Goal: Communication & Community: Answer question/provide support

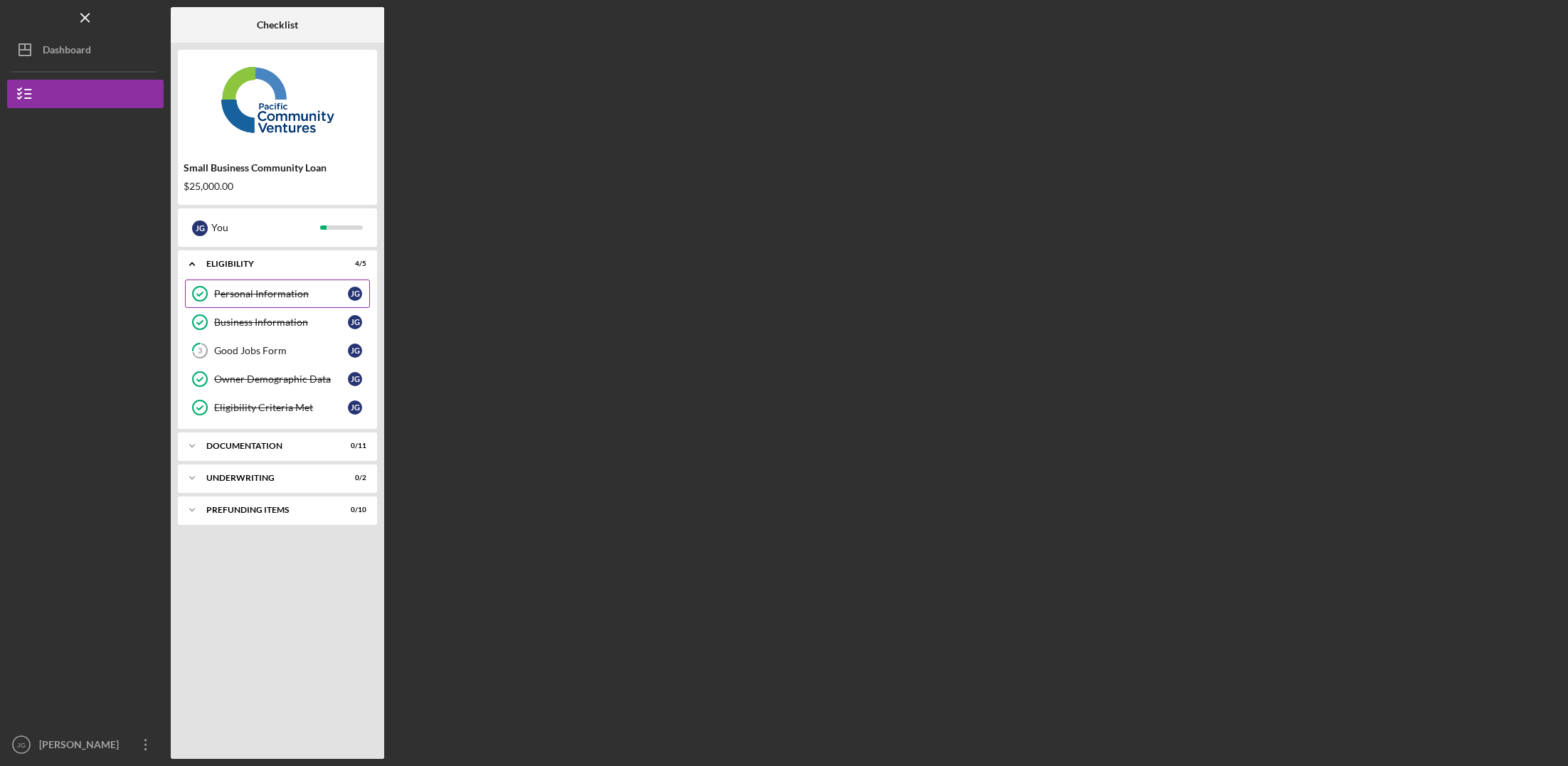
click at [306, 298] on div "Personal Information" at bounding box center [281, 293] width 134 height 11
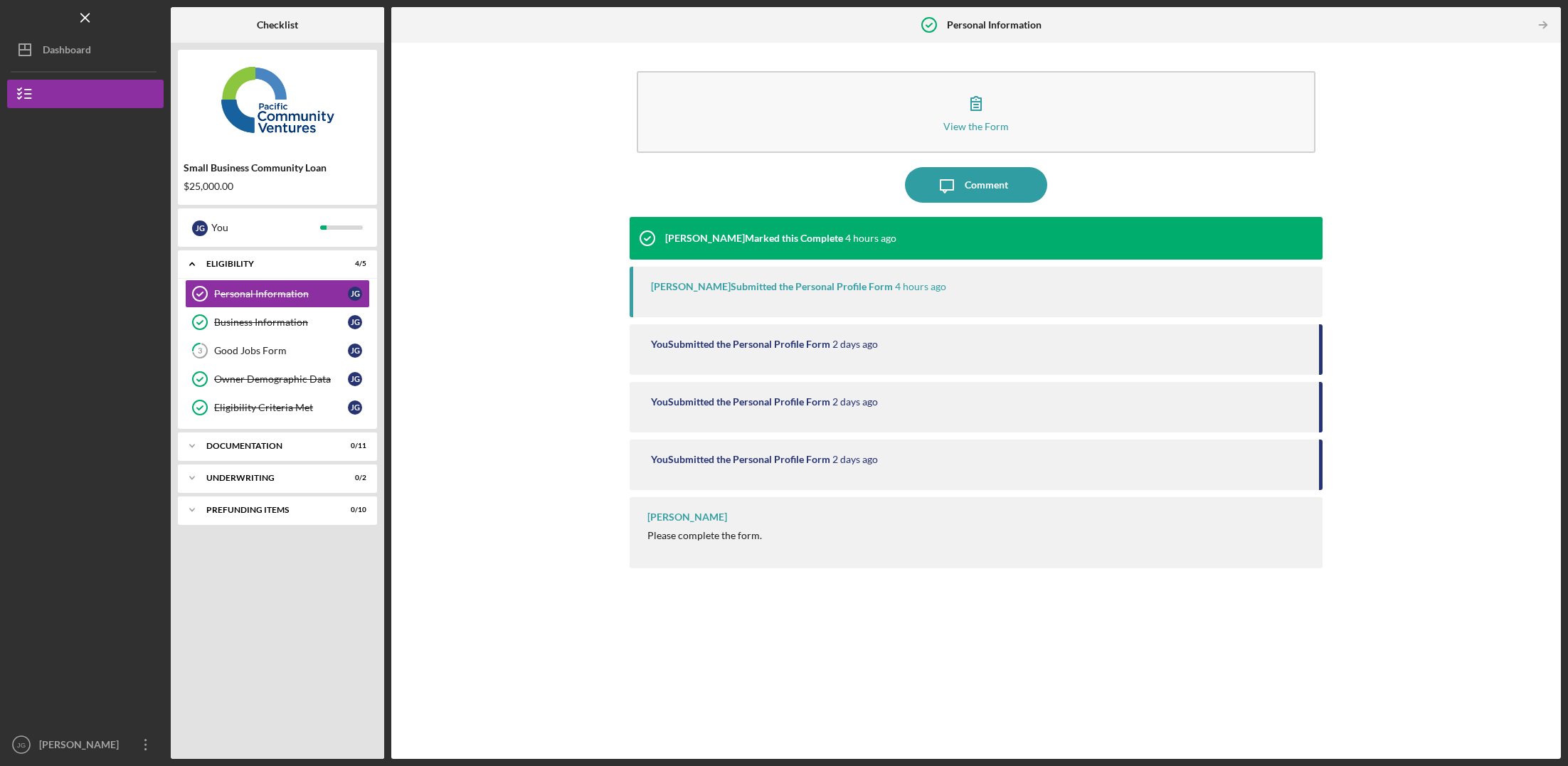
drag, startPoint x: 942, startPoint y: 284, endPoint x: 895, endPoint y: 288, distance: 47.2
click at [938, 283] on div "[PERSON_NAME] Submitted the Personal Profile Form 4 hours ago" at bounding box center [980, 286] width 658 height 11
click at [318, 313] on link "Business Information Business Information [PERSON_NAME]" at bounding box center [278, 322] width 185 height 29
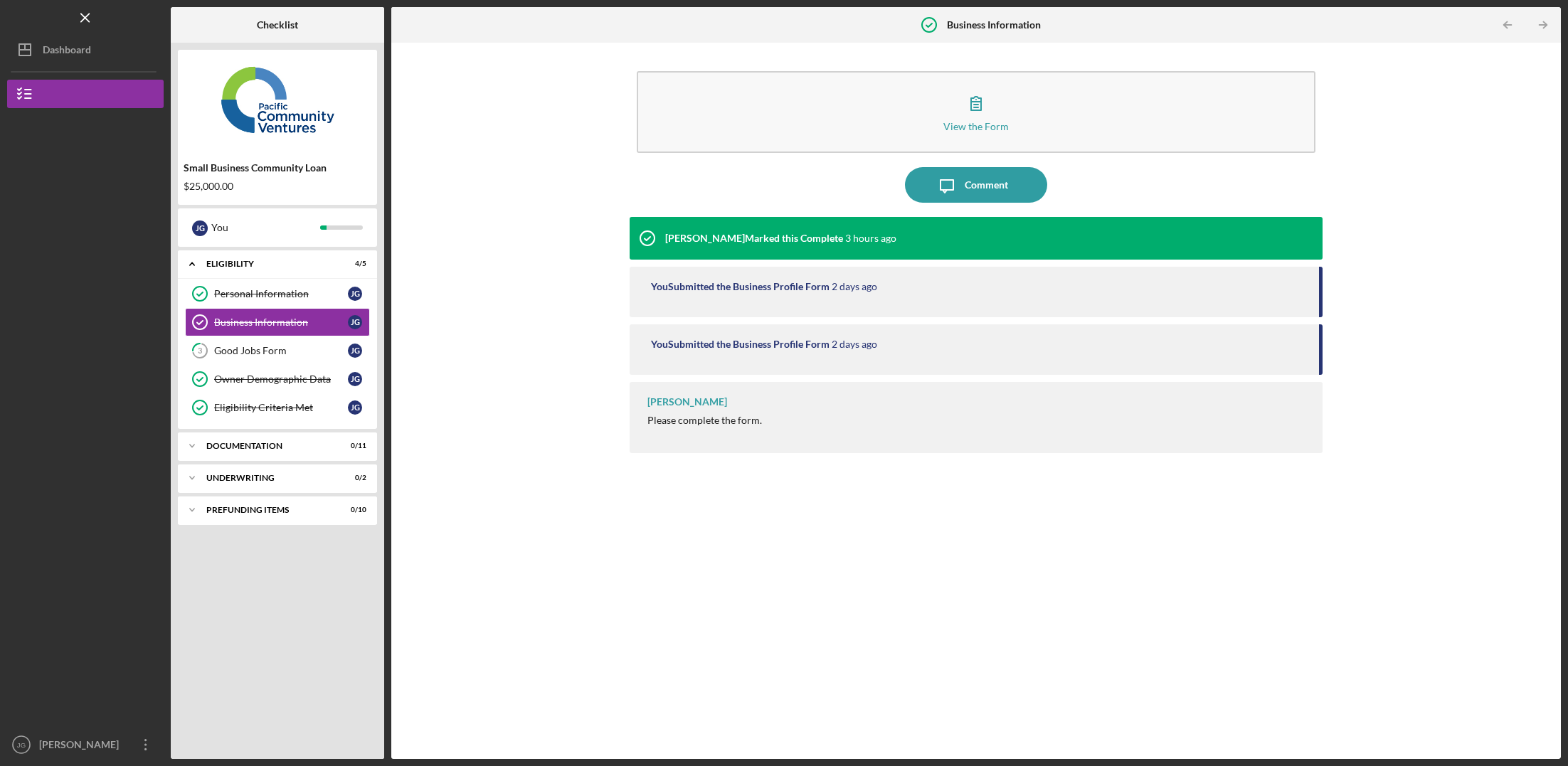
click at [852, 281] on time "2 days ago" at bounding box center [855, 286] width 46 height 11
click at [820, 326] on div "You Submitted the Business Profile Form [DATE]" at bounding box center [976, 349] width 693 height 51
click at [810, 351] on div "You Submitted the Business Profile Form [DATE]" at bounding box center [976, 349] width 693 height 51
click at [735, 375] on div "[PERSON_NAME] Marked this Complete 3 hours ago You Submitted the Business Profi…" at bounding box center [976, 477] width 693 height 520
click at [279, 342] on link "3 Good Jobs Form [PERSON_NAME]" at bounding box center [278, 351] width 185 height 29
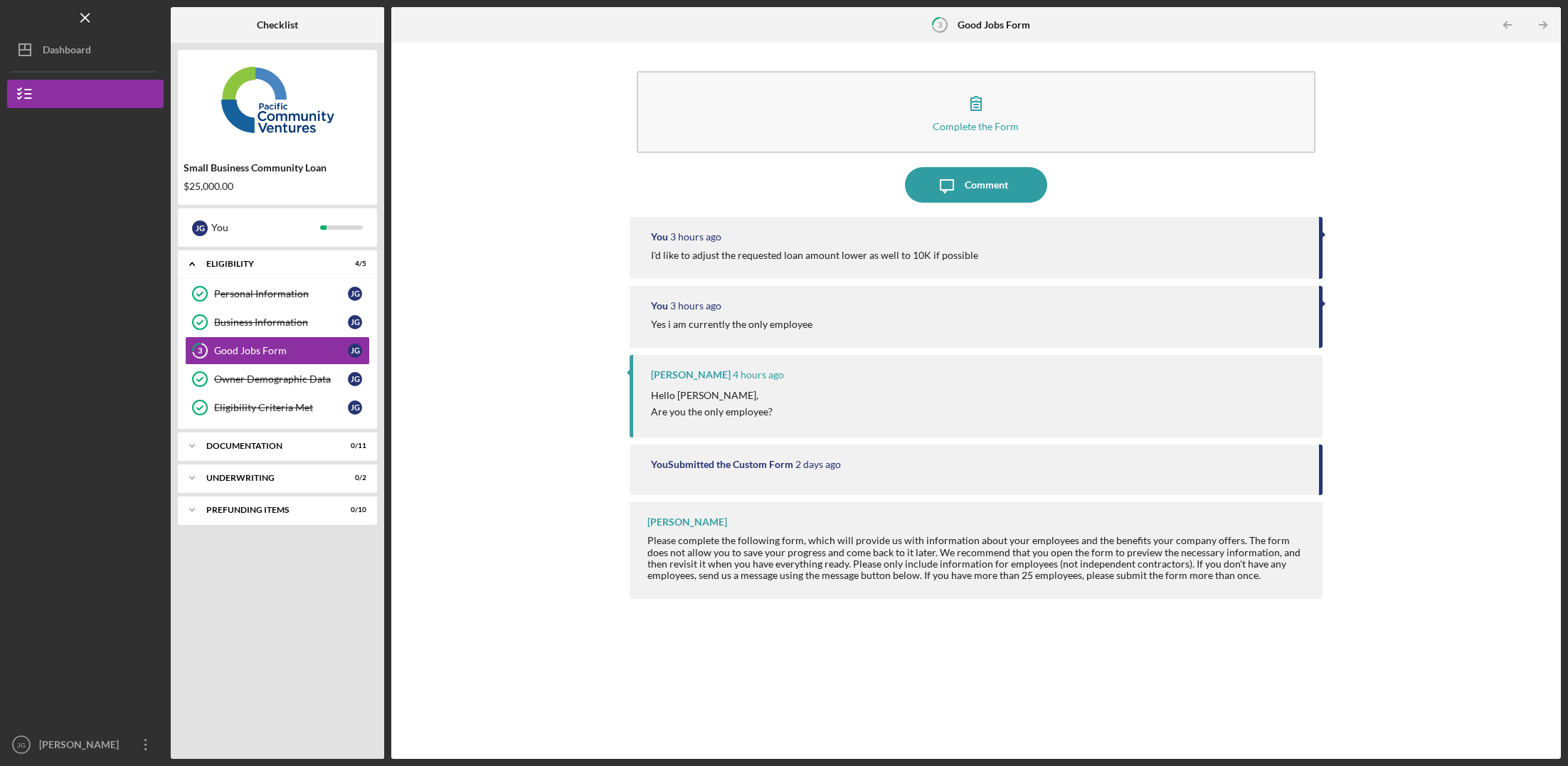
drag, startPoint x: 841, startPoint y: 276, endPoint x: 864, endPoint y: 260, distance: 28.0
click at [841, 276] on div "You 3 hours ago I'd like to adjust the requested loan amount lower as well to 1…" at bounding box center [976, 248] width 693 height 62
drag, startPoint x: 892, startPoint y: 248, endPoint x: 907, endPoint y: 235, distance: 19.8
click at [893, 248] on div "You 3 hours ago I'd like to adjust the requested loan amount lower as well to 1…" at bounding box center [976, 248] width 693 height 62
drag, startPoint x: 716, startPoint y: 242, endPoint x: 671, endPoint y: 251, distance: 45.9
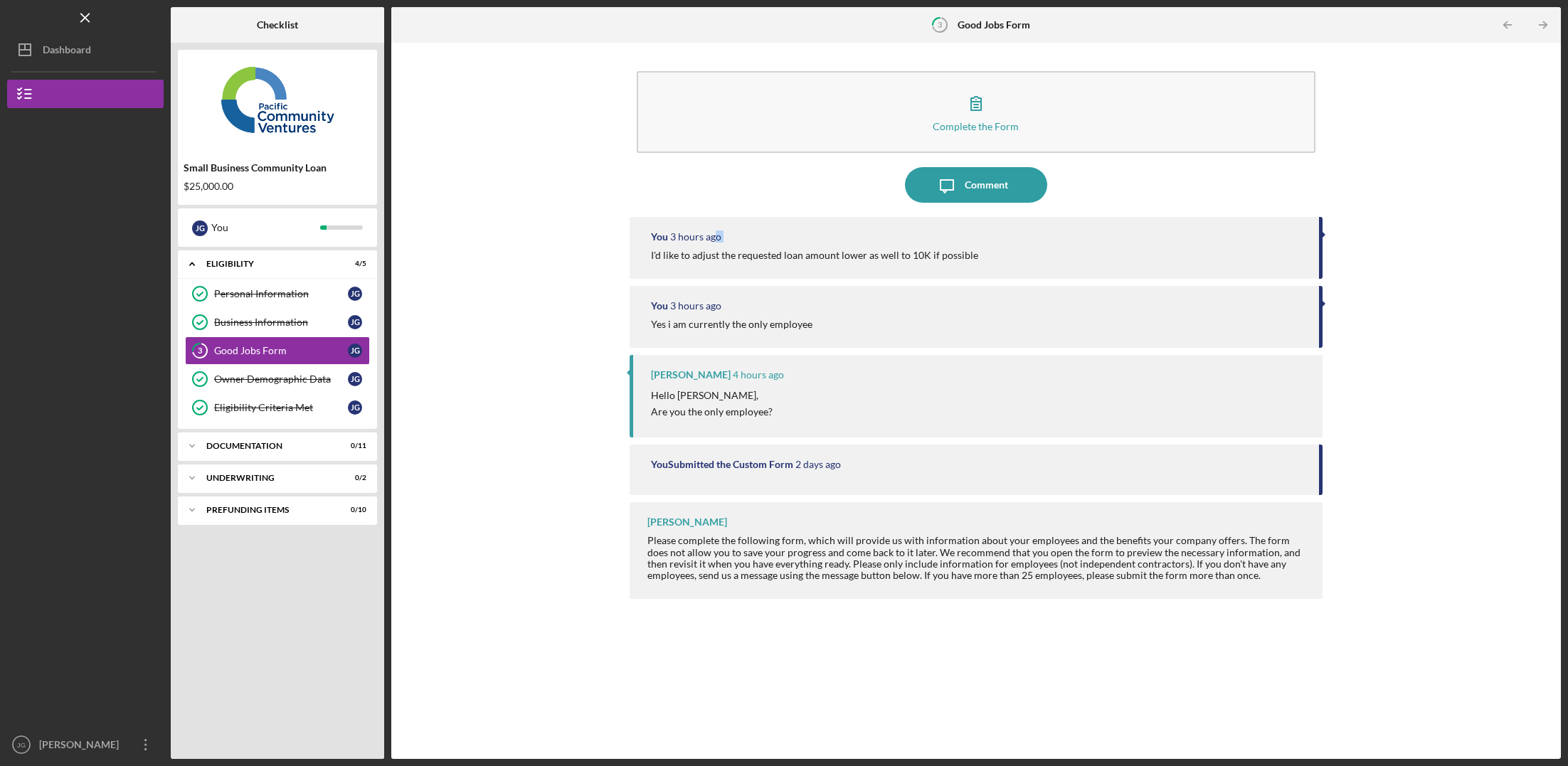
click at [704, 248] on div "You 3 hours ago I'd like to adjust the requested loan amount lower as well to 1…" at bounding box center [976, 248] width 693 height 62
click at [671, 251] on div "I'd like to adjust the requested loan amount lower as well to 10K if possible" at bounding box center [814, 255] width 327 height 11
drag, startPoint x: 1329, startPoint y: 232, endPoint x: 1320, endPoint y: 232, distance: 9.0
click at [1328, 232] on div "Complete the Form Form Icon/Message Comment You 3 hours ago I'd like to adjust …" at bounding box center [976, 401] width 1155 height 702
drag, startPoint x: 1320, startPoint y: 232, endPoint x: 930, endPoint y: 268, distance: 391.7
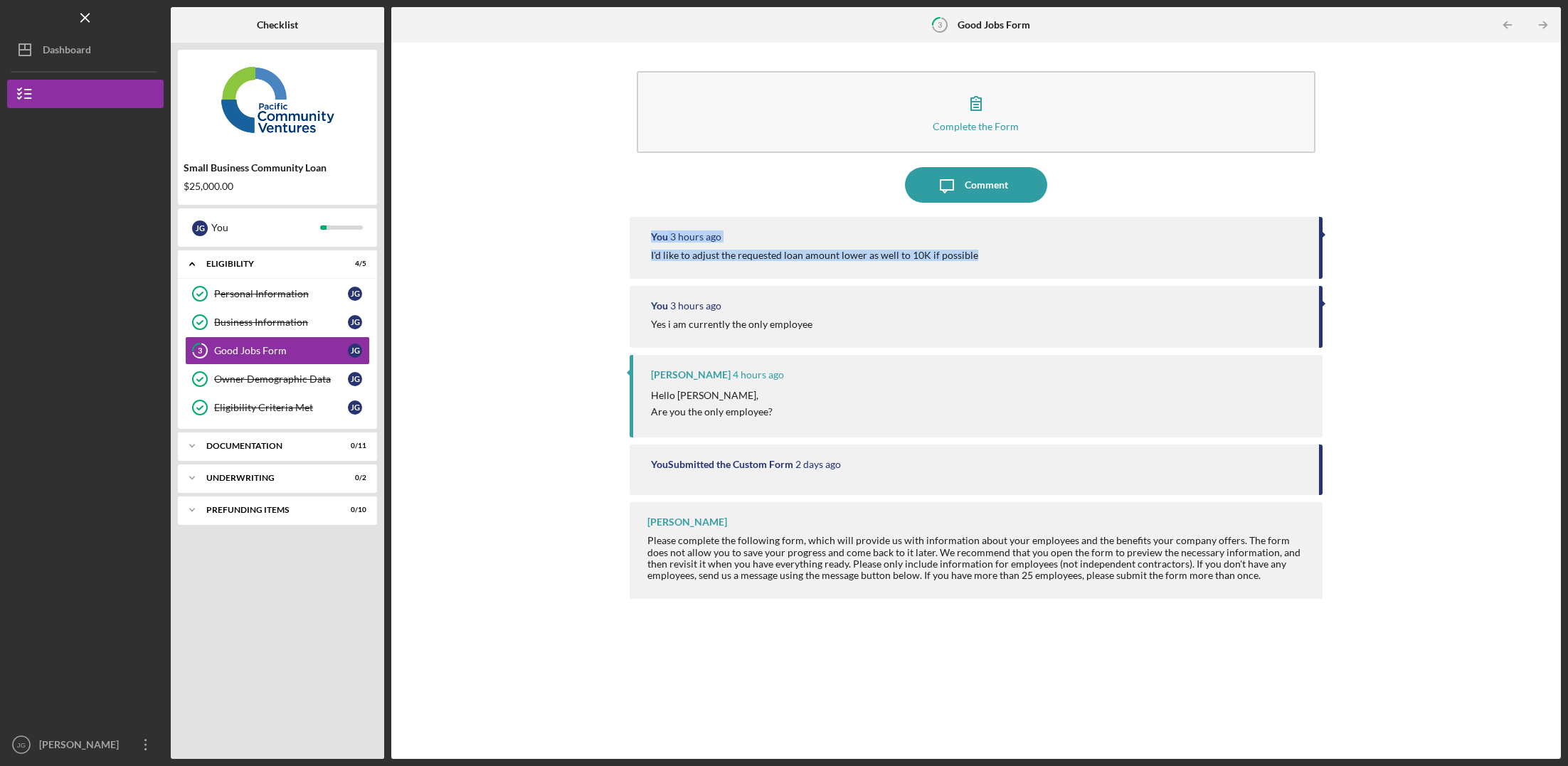
click at [963, 268] on div "You 3 hours ago I'd like to adjust the requested loan amount lower as well to 1…" at bounding box center [976, 248] width 693 height 62
click at [874, 275] on div "You 3 hours ago I'd like to adjust the requested loan amount lower as well to 1…" at bounding box center [976, 248] width 693 height 62
click at [847, 271] on div "You 3 hours ago I'd like to adjust the requested loan amount lower as well to 1…" at bounding box center [976, 248] width 693 height 62
click at [865, 256] on div "I'd like to adjust the requested loan amount lower as well to 10K if possible" at bounding box center [814, 255] width 327 height 11
click at [822, 254] on div "I'd like to adjust the requested loan amount lower as well to 10K if possible" at bounding box center [814, 255] width 327 height 11
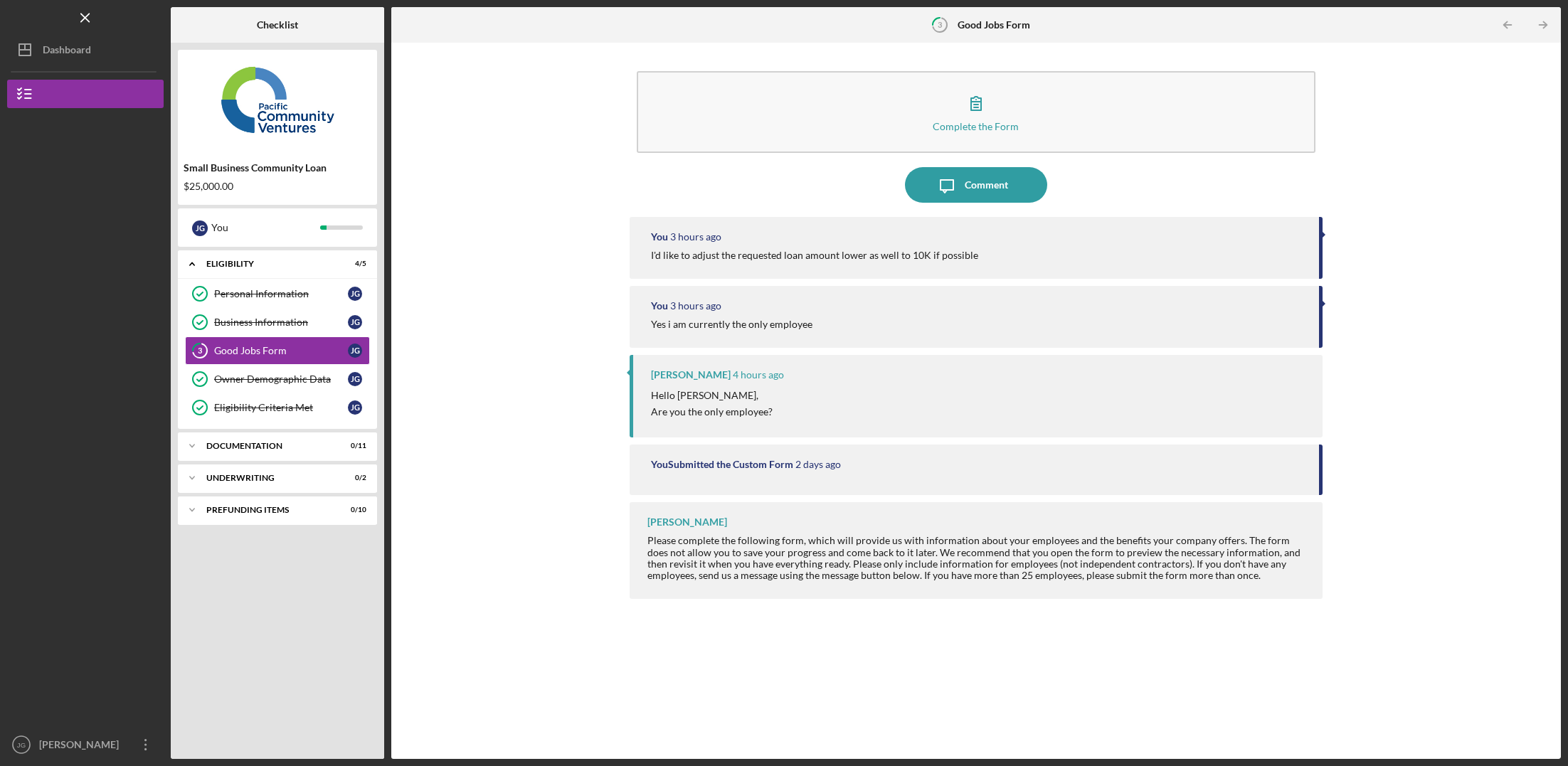
click at [799, 252] on div "I'd like to adjust the requested loan amount lower as well to 10K if possible" at bounding box center [814, 255] width 327 height 11
click at [769, 252] on div "I'd like to adjust the requested loan amount lower as well to 10K if possible" at bounding box center [814, 255] width 327 height 11
drag, startPoint x: 706, startPoint y: 262, endPoint x: 698, endPoint y: 262, distance: 8.0
click at [699, 262] on div "You 3 hours ago I'd like to adjust the requested loan amount lower as well to 1…" at bounding box center [976, 248] width 693 height 62
drag, startPoint x: 630, startPoint y: 241, endPoint x: 637, endPoint y: 244, distance: 7.6
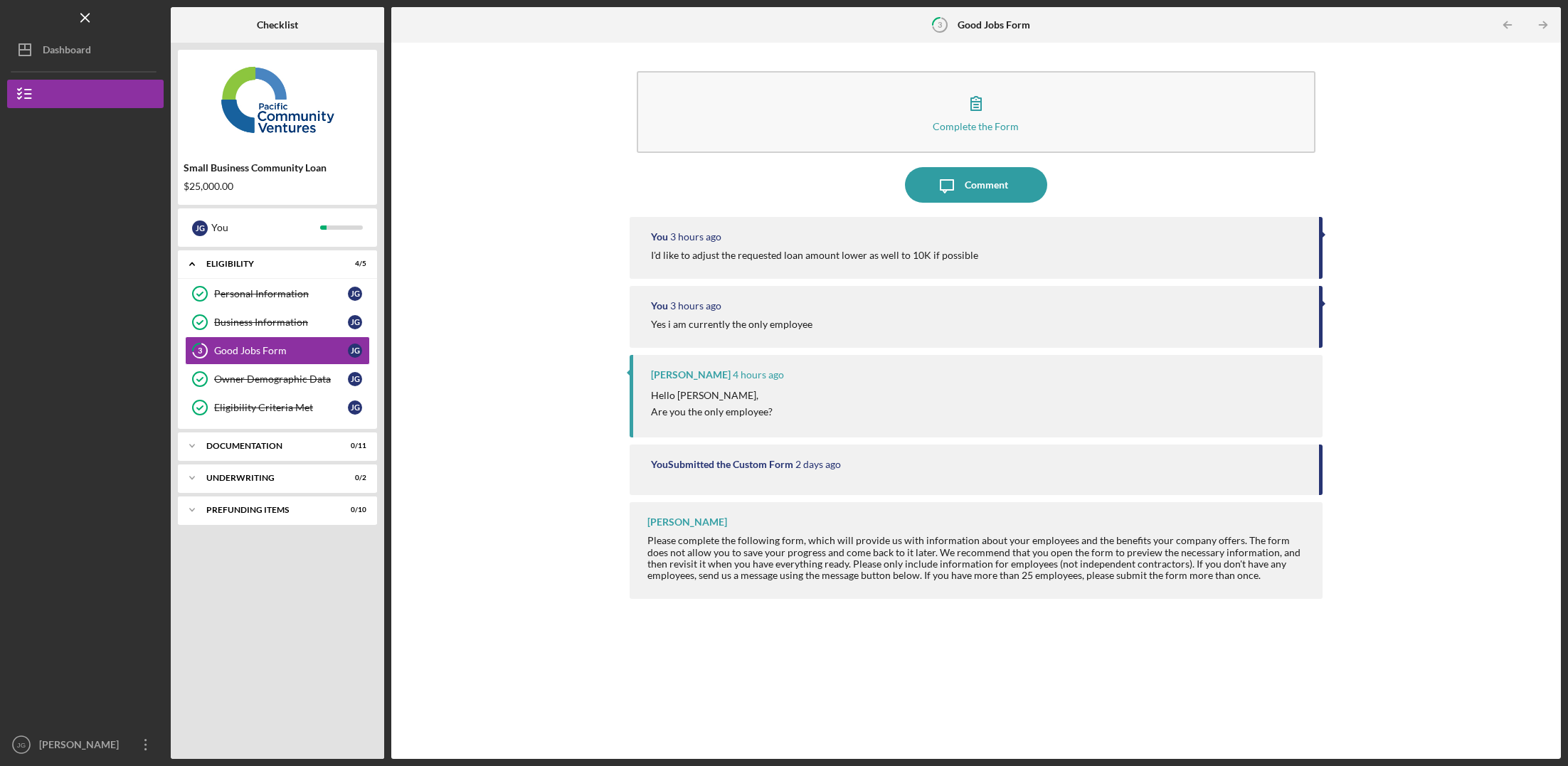
click at [632, 242] on div "You 3 hours ago I'd like to adjust the requested loan amount lower as well to 1…" at bounding box center [976, 248] width 693 height 62
drag, startPoint x: 698, startPoint y: 262, endPoint x: 817, endPoint y: 317, distance: 131.1
click at [817, 317] on div "You 3 hours ago I'd like to adjust the requested loan amount lower as well to 1…" at bounding box center [976, 477] width 693 height 520
click at [833, 323] on div "Yes i am currently the only employee" at bounding box center [977, 323] width 654 height 11
click at [857, 303] on div "You 3 hours ago" at bounding box center [977, 305] width 654 height 11
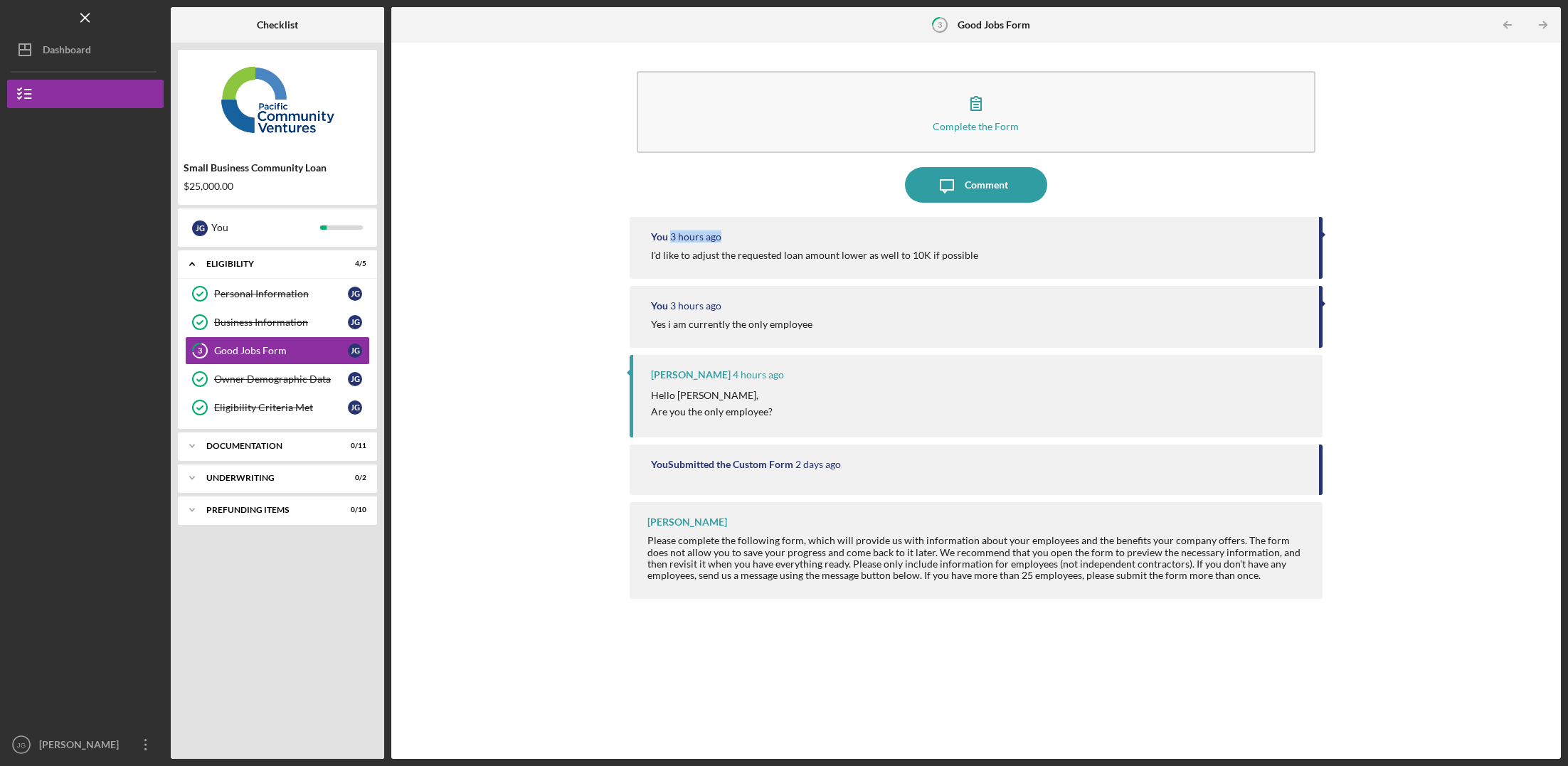
click at [1327, 232] on div "Complete the Form Form Icon/Message Comment You 3 hours ago I'd like to adjust …" at bounding box center [976, 401] width 1155 height 702
click at [1319, 232] on div "You 3 hours ago I'd like to adjust the requested loan amount lower as well to 1…" at bounding box center [976, 248] width 693 height 62
drag, startPoint x: 1320, startPoint y: 233, endPoint x: 1102, endPoint y: 258, distance: 219.4
click at [1319, 234] on div "You 3 hours ago I'd like to adjust the requested loan amount lower as well to 1…" at bounding box center [976, 248] width 693 height 62
drag, startPoint x: 1016, startPoint y: 264, endPoint x: 932, endPoint y: 254, distance: 84.6
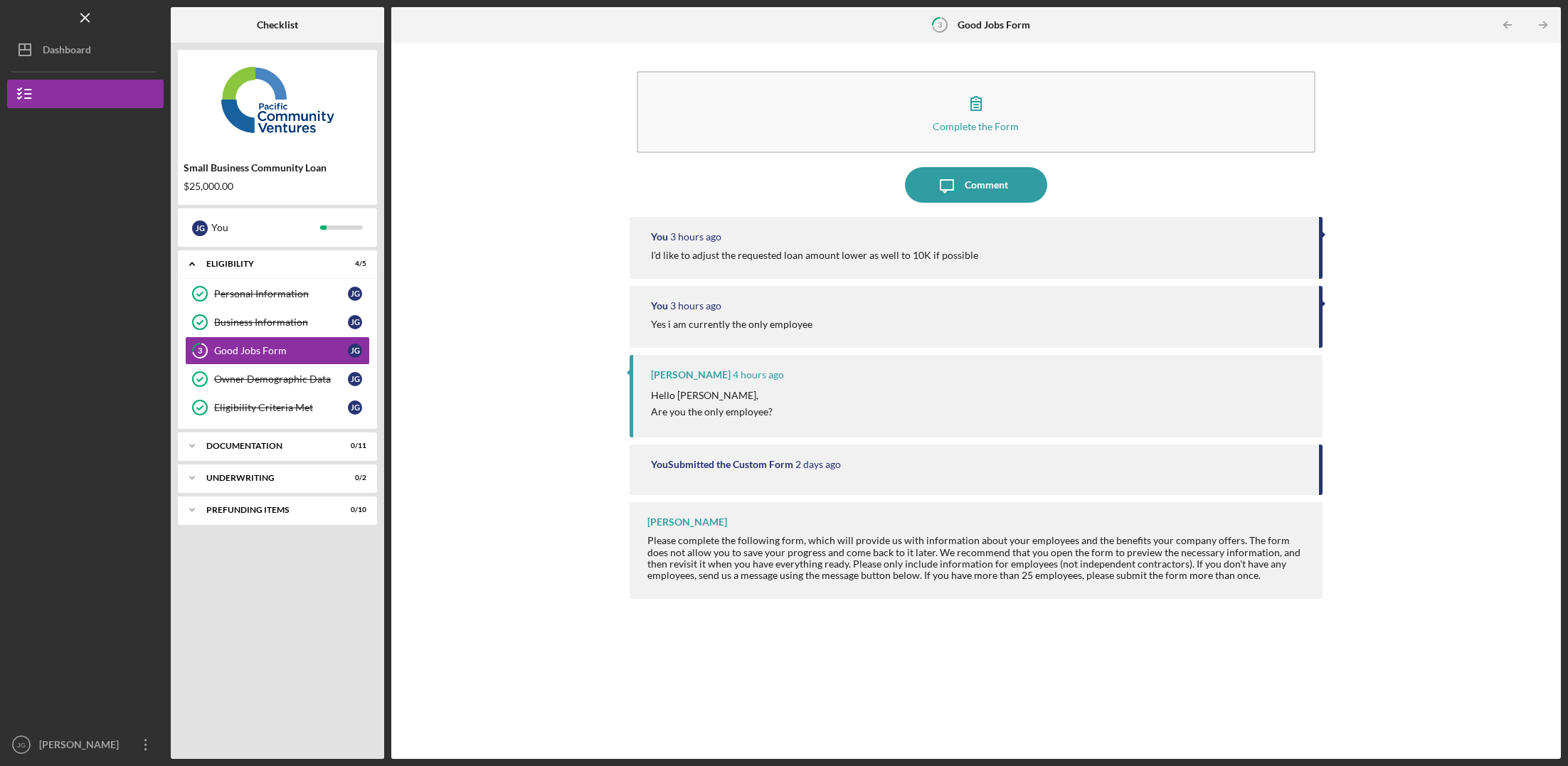
click at [1014, 264] on div "You 3 hours ago I'd like to adjust the requested loan amount lower as well to 1…" at bounding box center [976, 248] width 693 height 62
click at [958, 176] on icon "Icon/Message" at bounding box center [947, 185] width 35 height 35
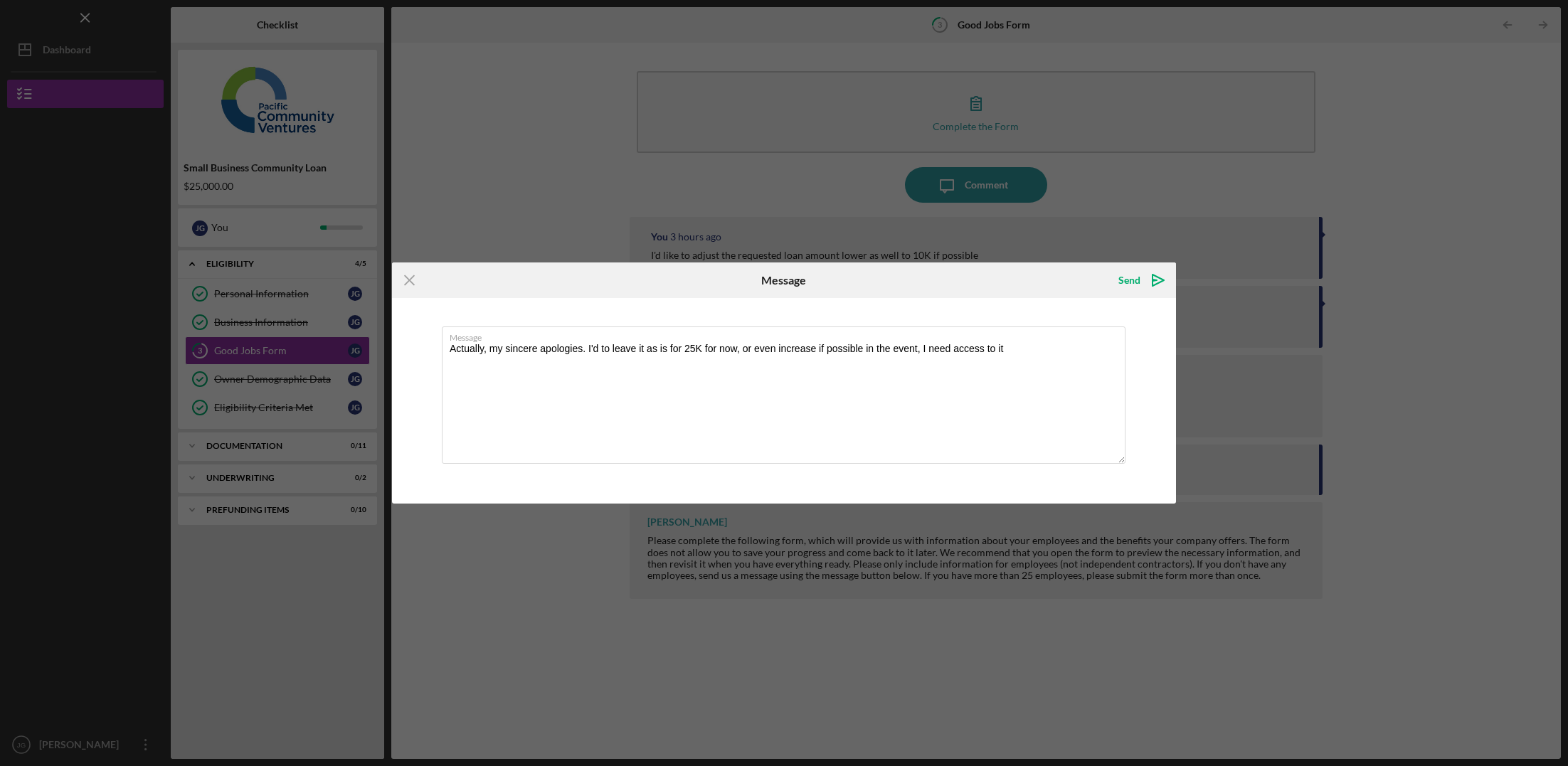
drag, startPoint x: 503, startPoint y: 346, endPoint x: 426, endPoint y: 346, distance: 77.0
click at [426, 346] on div "Message Actually, my sincere apologies. I'd to leave it as is for 25K for now, …" at bounding box center [784, 400] width 784 height 205
type textarea "My sincere apologies. I'd to leave it as is for 25K for now, or even increase i…"
click at [408, 283] on icon "Icon/Menu Close" at bounding box center [410, 280] width 35 height 35
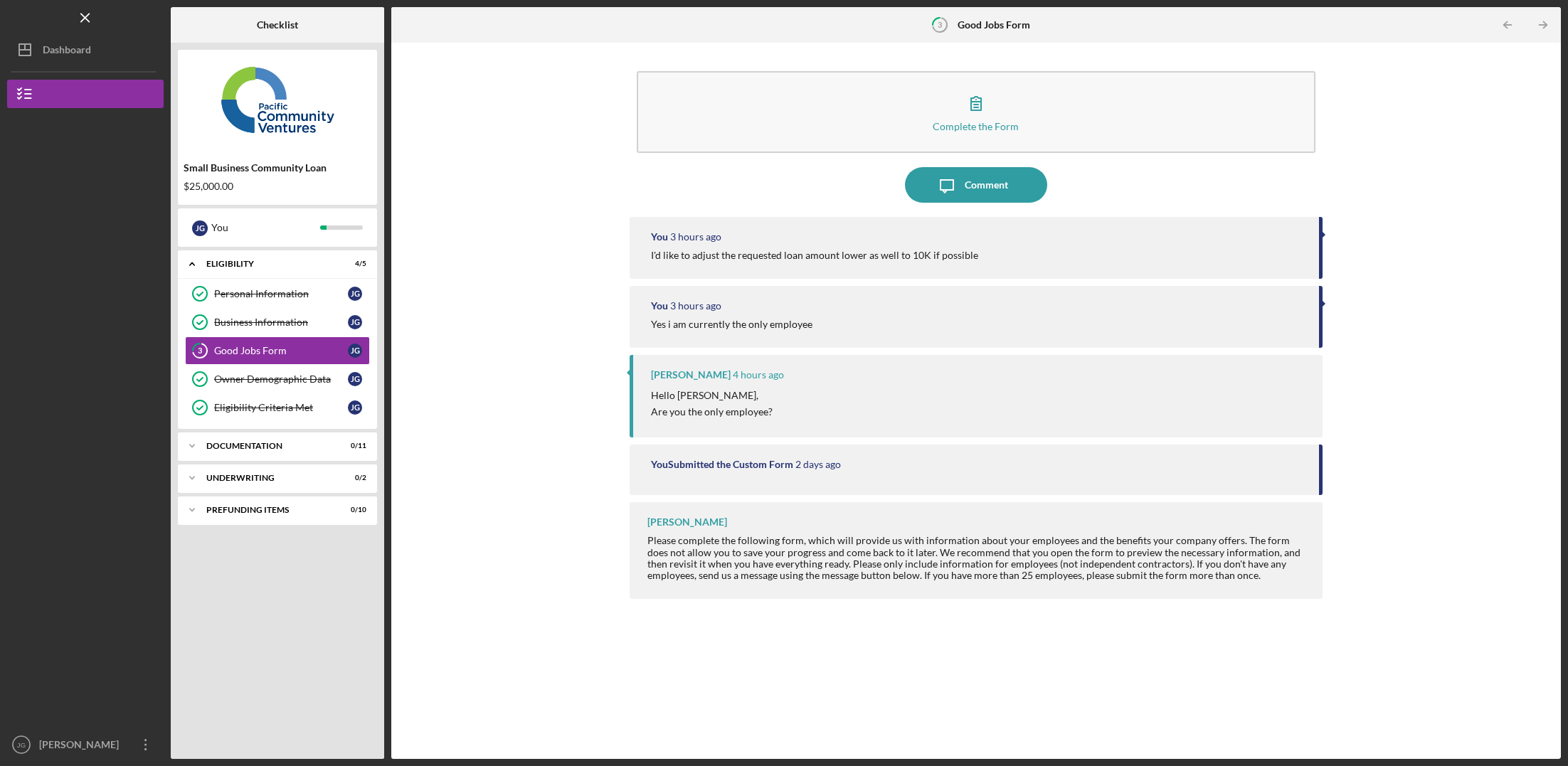
click at [721, 363] on div "[PERSON_NAME] 4 hours ago Hello [PERSON_NAME], Are you the only employee?" at bounding box center [976, 396] width 693 height 82
drag, startPoint x: 654, startPoint y: 307, endPoint x: 1005, endPoint y: 352, distance: 353.9
click at [1005, 352] on div "You 3 hours ago I'd like to adjust the requested loan amount lower as well to 1…" at bounding box center [976, 477] width 693 height 520
drag, startPoint x: 832, startPoint y: 304, endPoint x: 696, endPoint y: 238, distance: 151.2
click at [832, 304] on div "You 3 hours ago" at bounding box center [977, 305] width 654 height 11
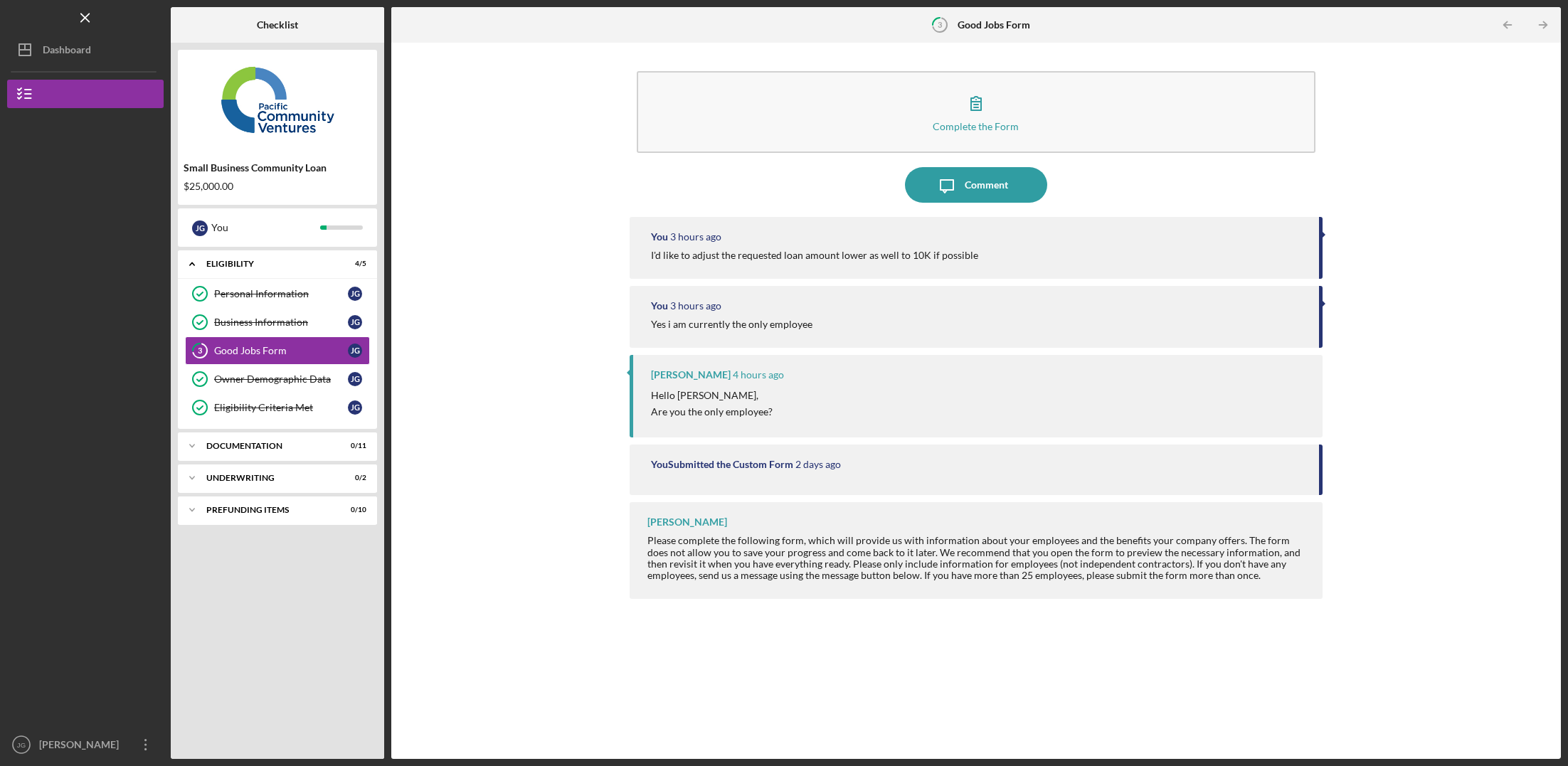
click at [679, 234] on time "3 hours ago" at bounding box center [696, 236] width 51 height 11
drag, startPoint x: 702, startPoint y: 254, endPoint x: 791, endPoint y: 413, distance: 182.2
click at [713, 264] on div "You 3 hours ago I'd like to adjust the requested loan amount lower as well to 1…" at bounding box center [976, 248] width 693 height 62
drag, startPoint x: 820, startPoint y: 504, endPoint x: 836, endPoint y: 531, distance: 31.4
click at [822, 507] on div "[PERSON_NAME] Please complete the following form, which will provide us with in…" at bounding box center [976, 550] width 693 height 96
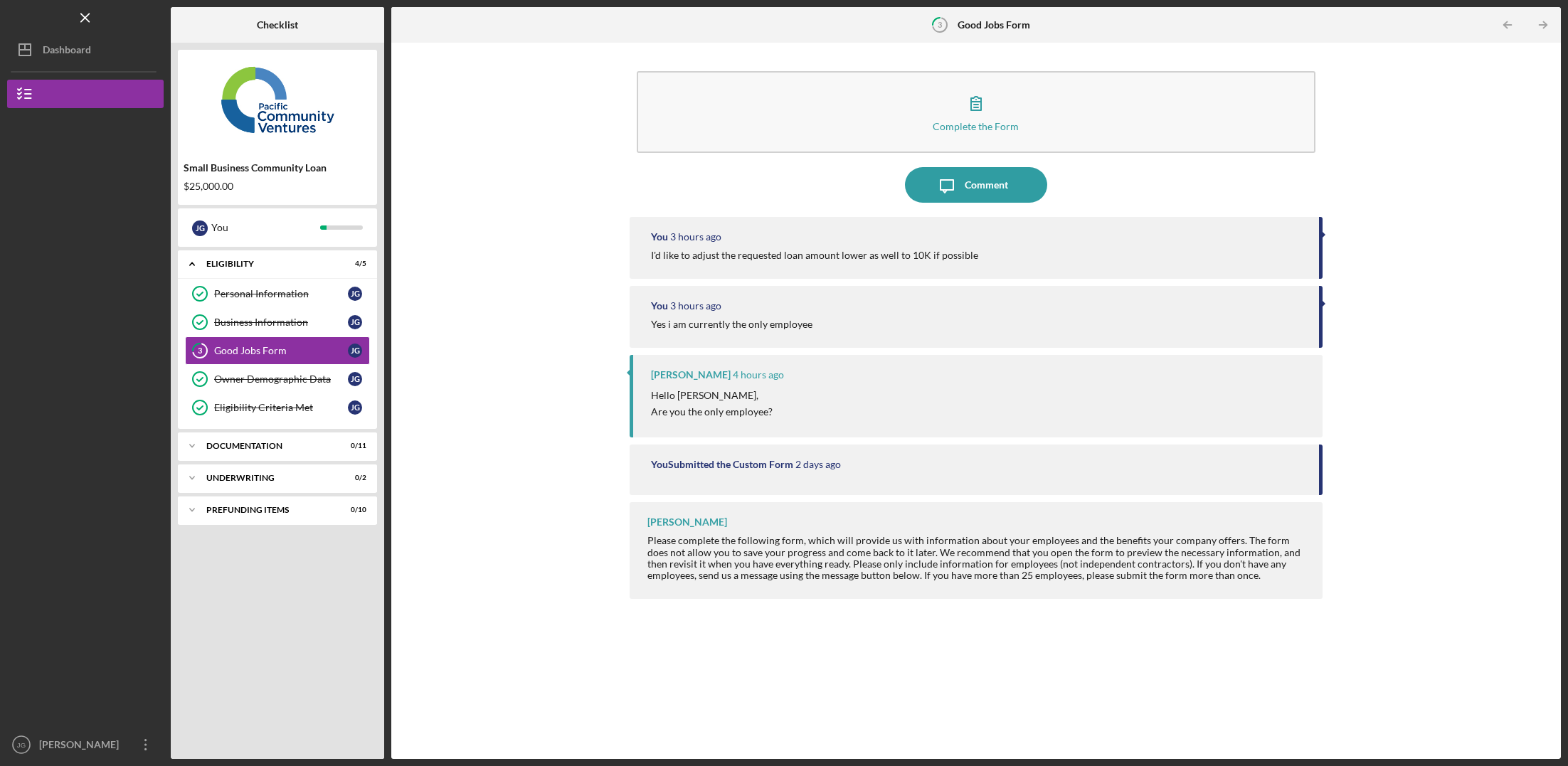
click at [850, 571] on div "Please complete the following form, which will provide us with information abou…" at bounding box center [977, 558] width 661 height 46
drag, startPoint x: 674, startPoint y: 529, endPoint x: 1241, endPoint y: 580, distance: 569.3
click at [1214, 611] on div "You 3 hours ago I'd like to adjust the requested loan amount lower as well to 1…" at bounding box center [976, 477] width 693 height 520
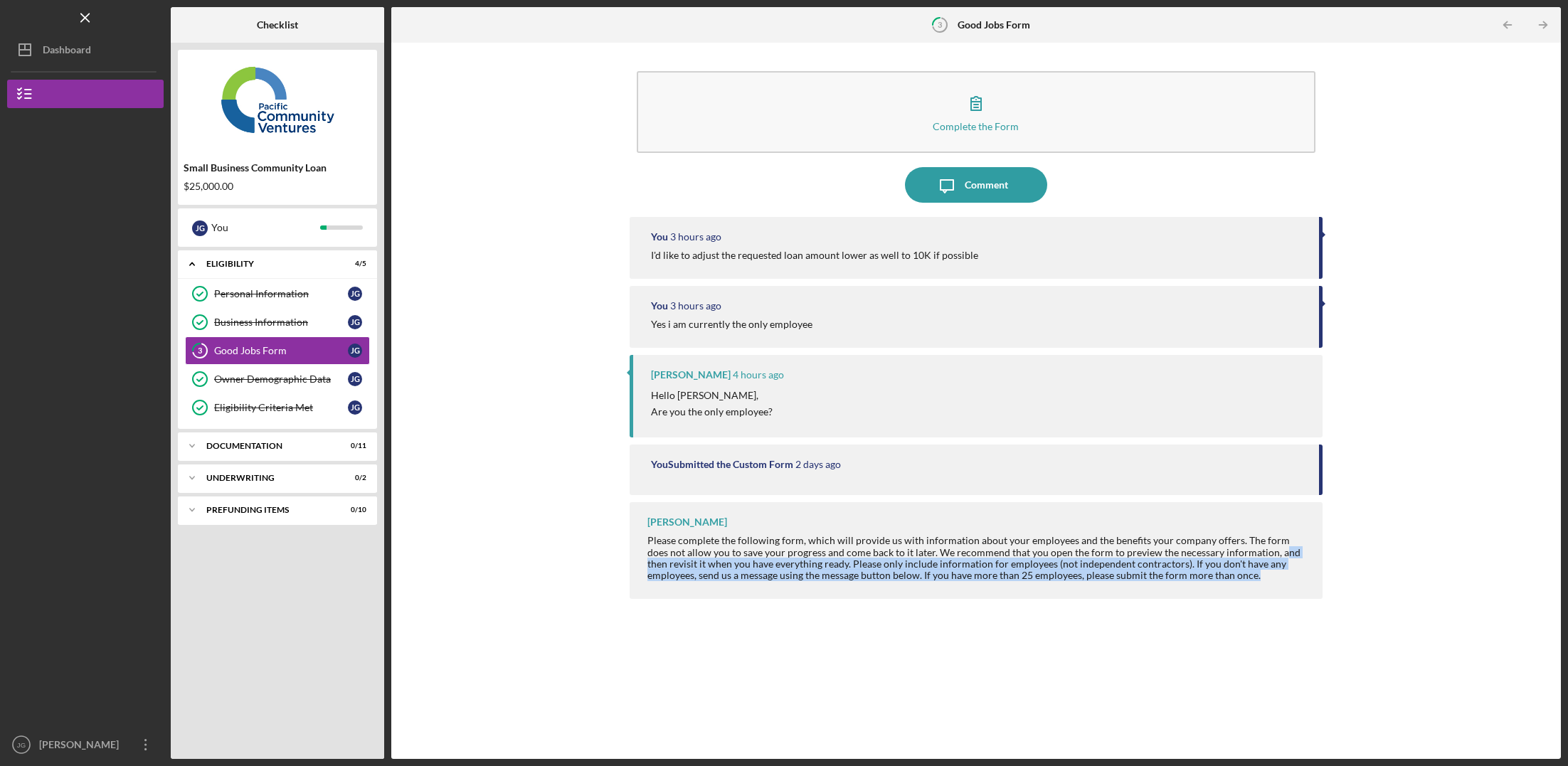
click at [1255, 557] on div "Please complete the following form, which will provide us with information abou…" at bounding box center [977, 558] width 661 height 46
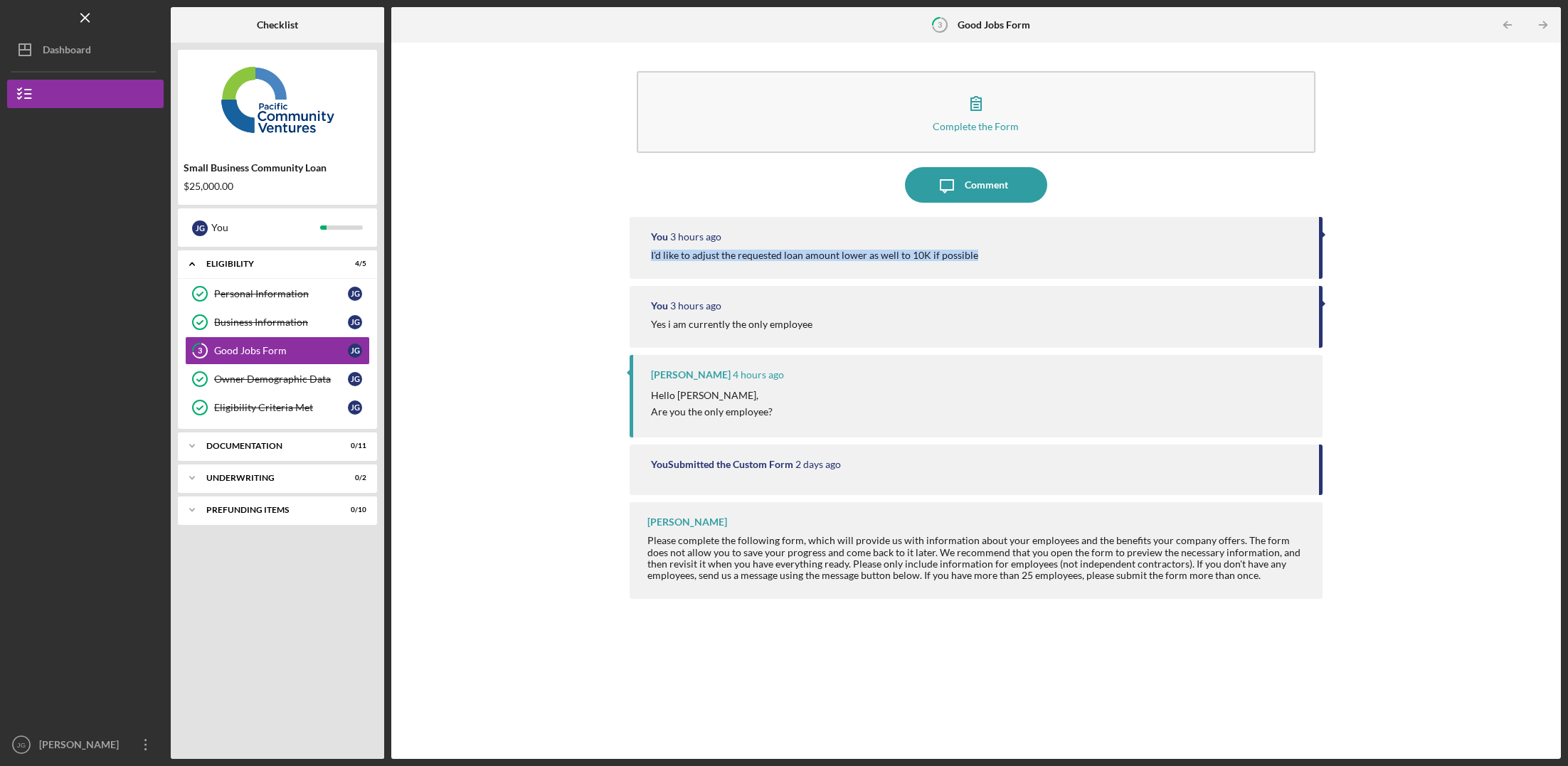
click at [1397, 249] on div "Complete the Form Form Icon/Message Comment You 3 hours ago I'd like to adjust …" at bounding box center [976, 401] width 1155 height 702
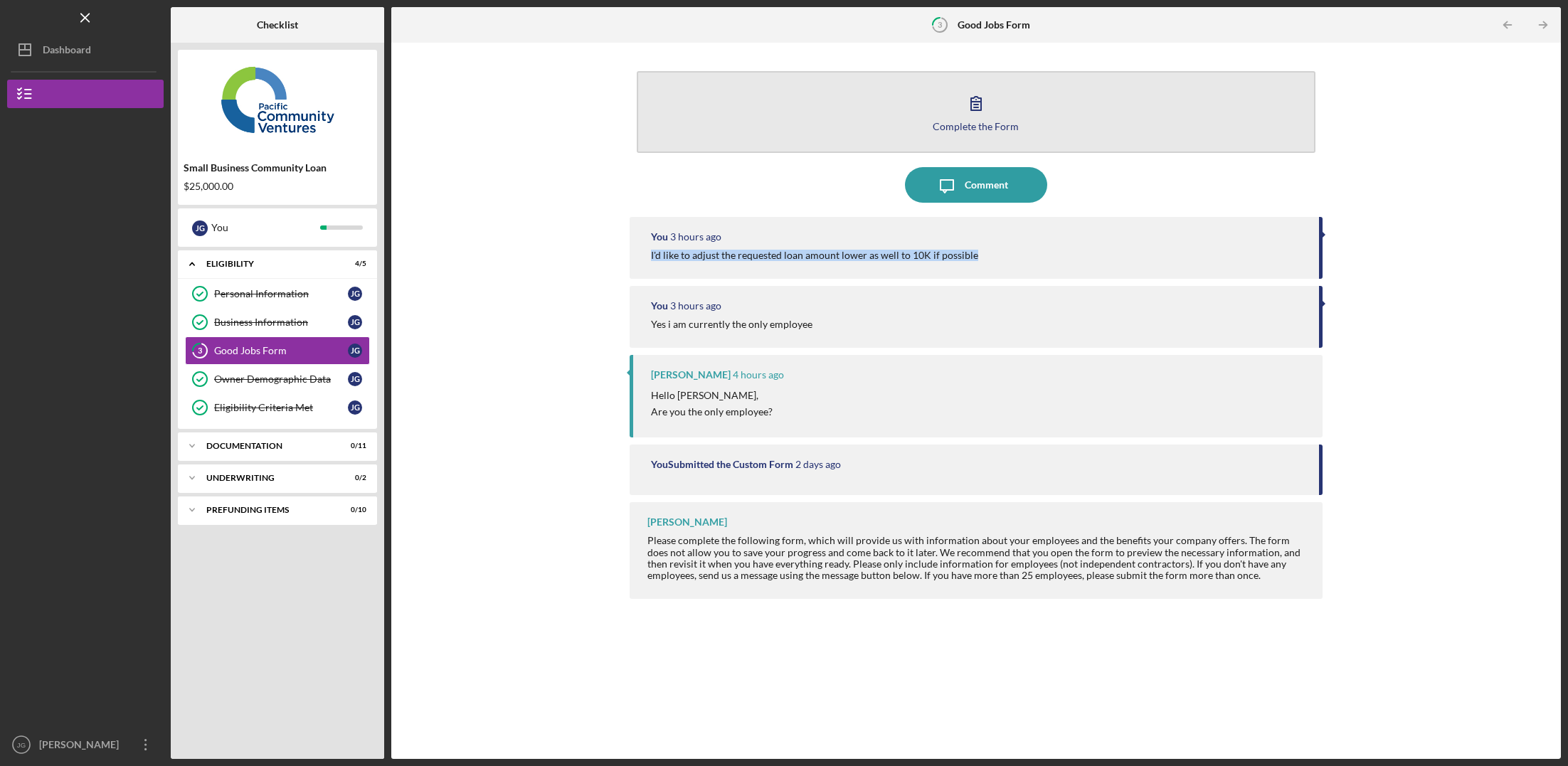
click at [960, 118] on icon "button" at bounding box center [976, 103] width 35 height 35
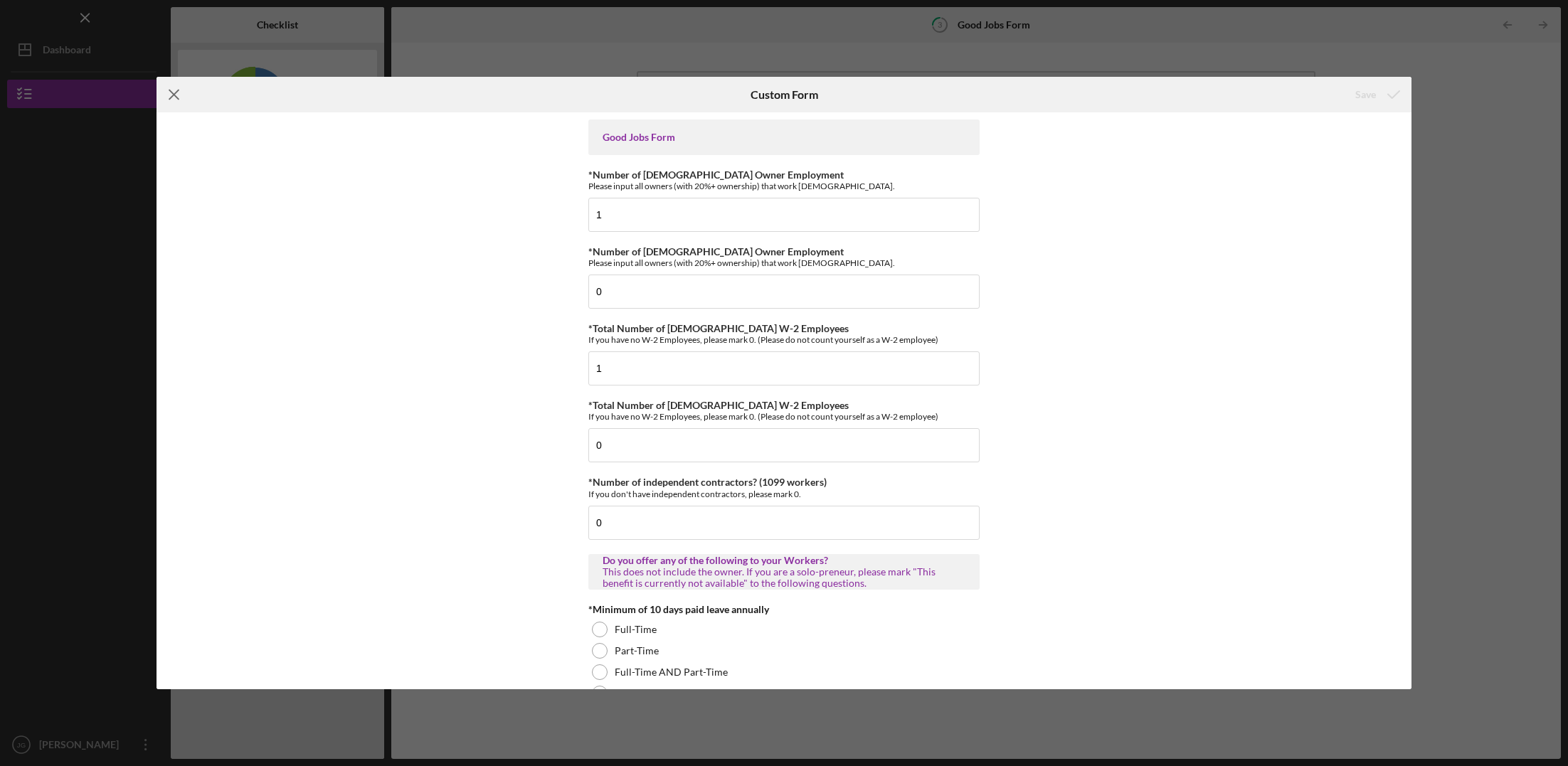
click at [174, 94] on line at bounding box center [174, 94] width 10 height 10
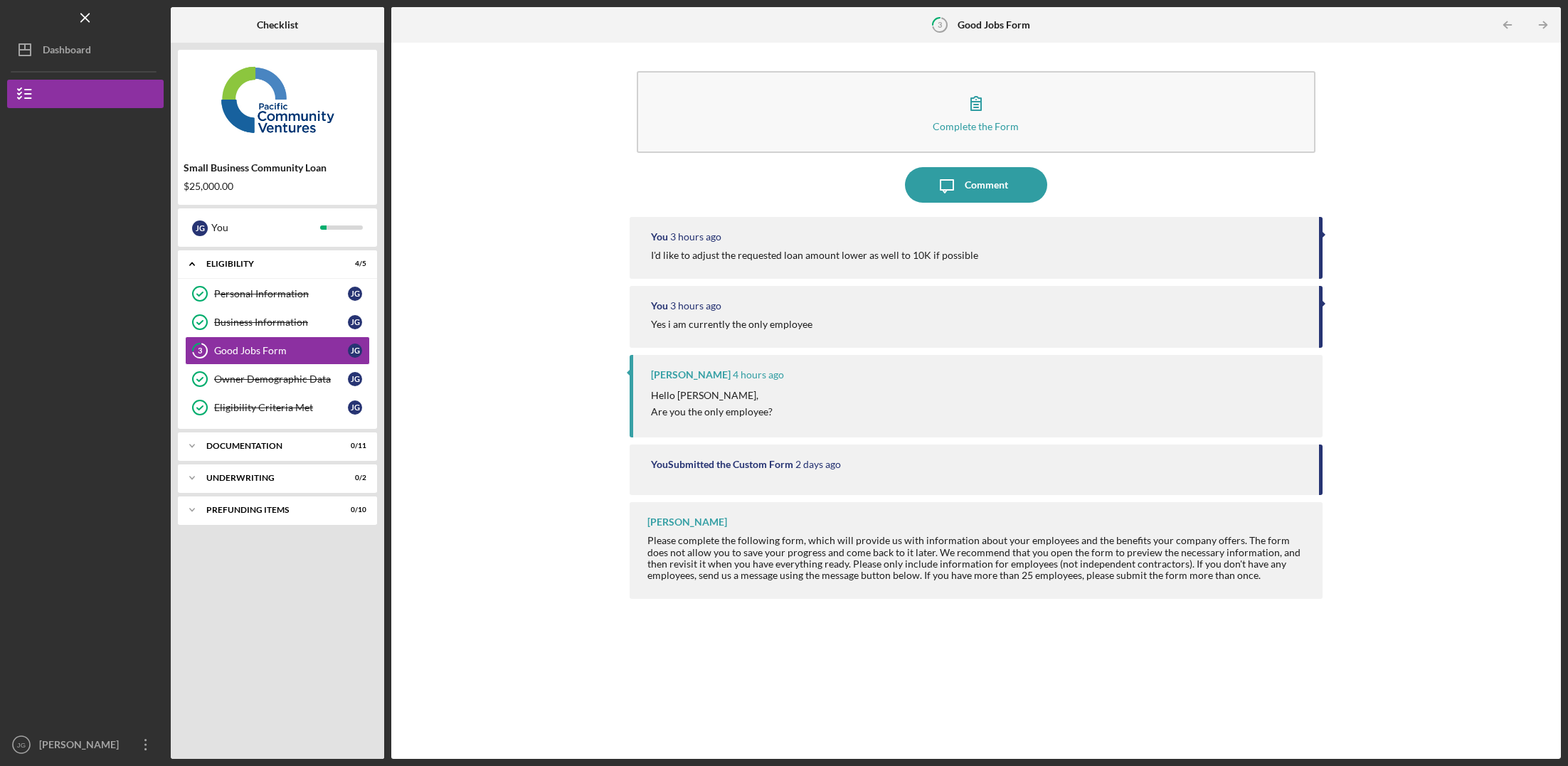
click at [853, 391] on div "Hello [PERSON_NAME], Are you the only employee?" at bounding box center [980, 404] width 658 height 32
click at [972, 177] on div "Comment" at bounding box center [986, 185] width 43 height 35
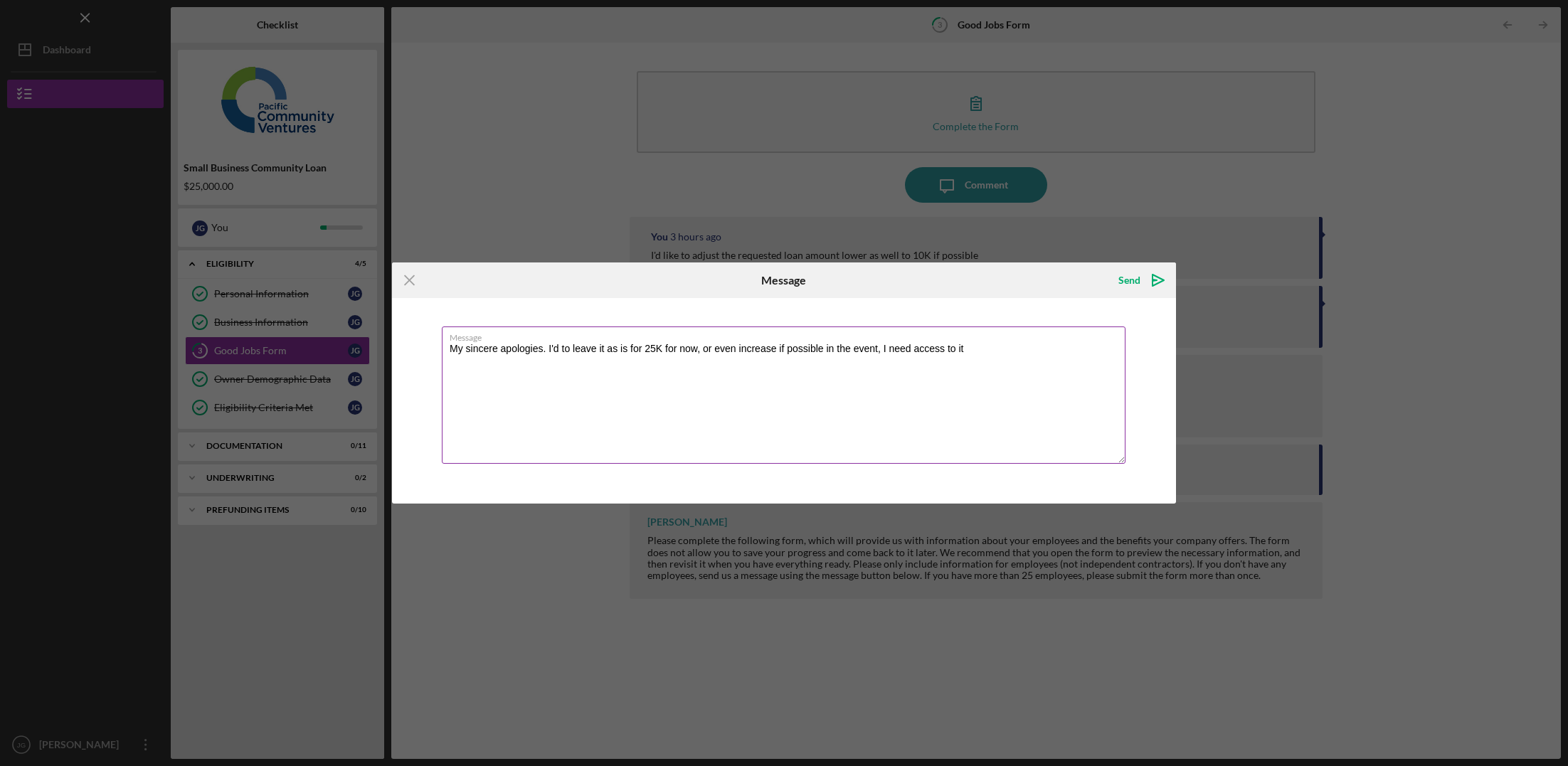
click at [1002, 351] on textarea "My sincere apologies. I'd to leave it as is for 25K for now, or even increase i…" at bounding box center [784, 395] width 684 height 137
drag, startPoint x: 991, startPoint y: 346, endPoint x: 888, endPoint y: 349, distance: 103.0
click at [888, 349] on textarea "My sincere apologies. I'd to leave it as is for 25K for now, or even increase i…" at bounding box center [784, 395] width 684 height 137
click at [780, 346] on textarea "My sincere apologies. I'd to leave it as is for 25K for now, or even increase i…" at bounding box center [784, 395] width 684 height 137
click at [808, 347] on textarea "My sincere apologies. I'd to leave it as is for 25K for now, or even increase i…" at bounding box center [784, 395] width 684 height 137
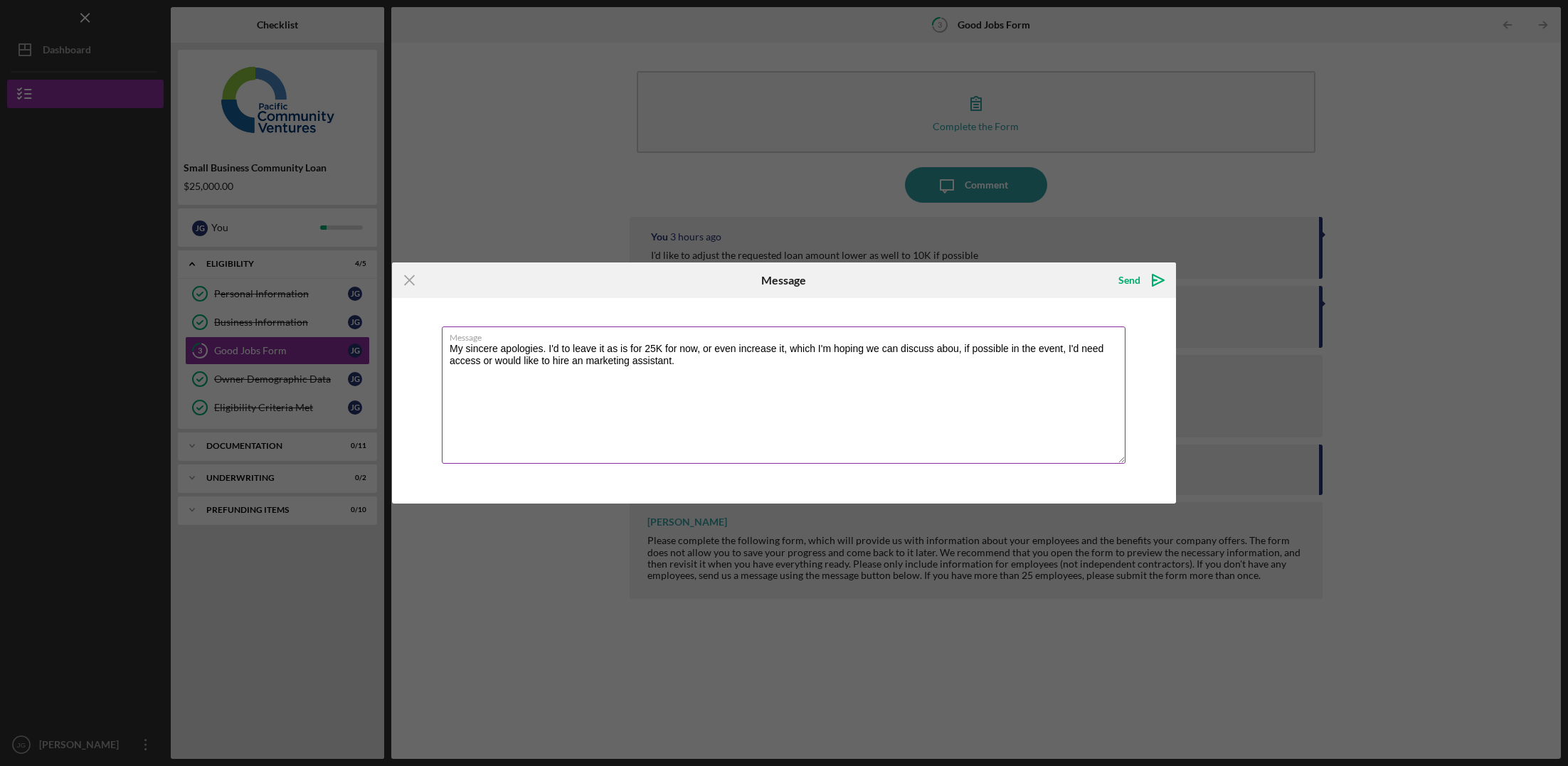
type textarea "My sincere apologies. I'd to leave it as is for 25K for now, or even increase i…"
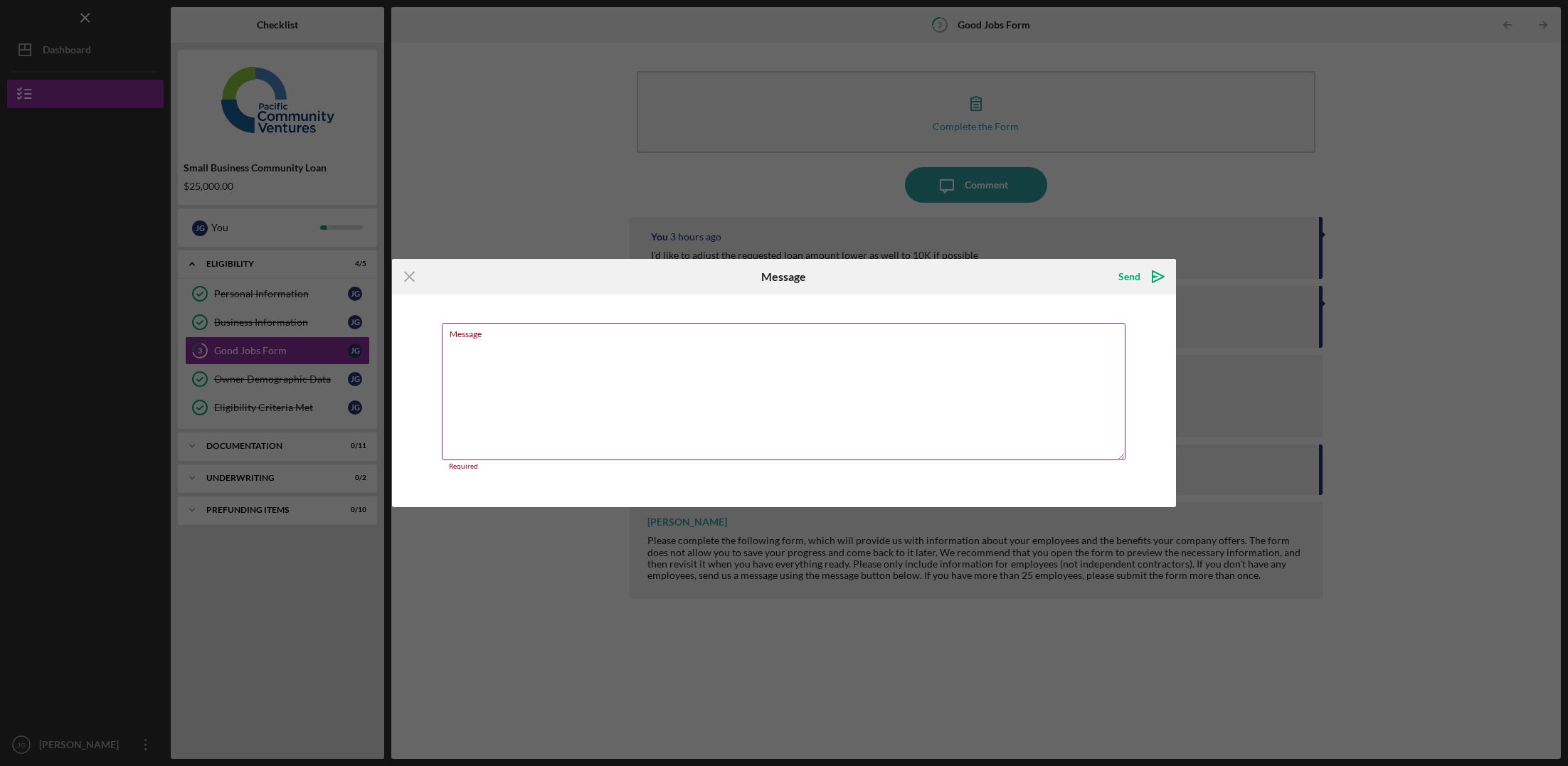
type textarea "S"
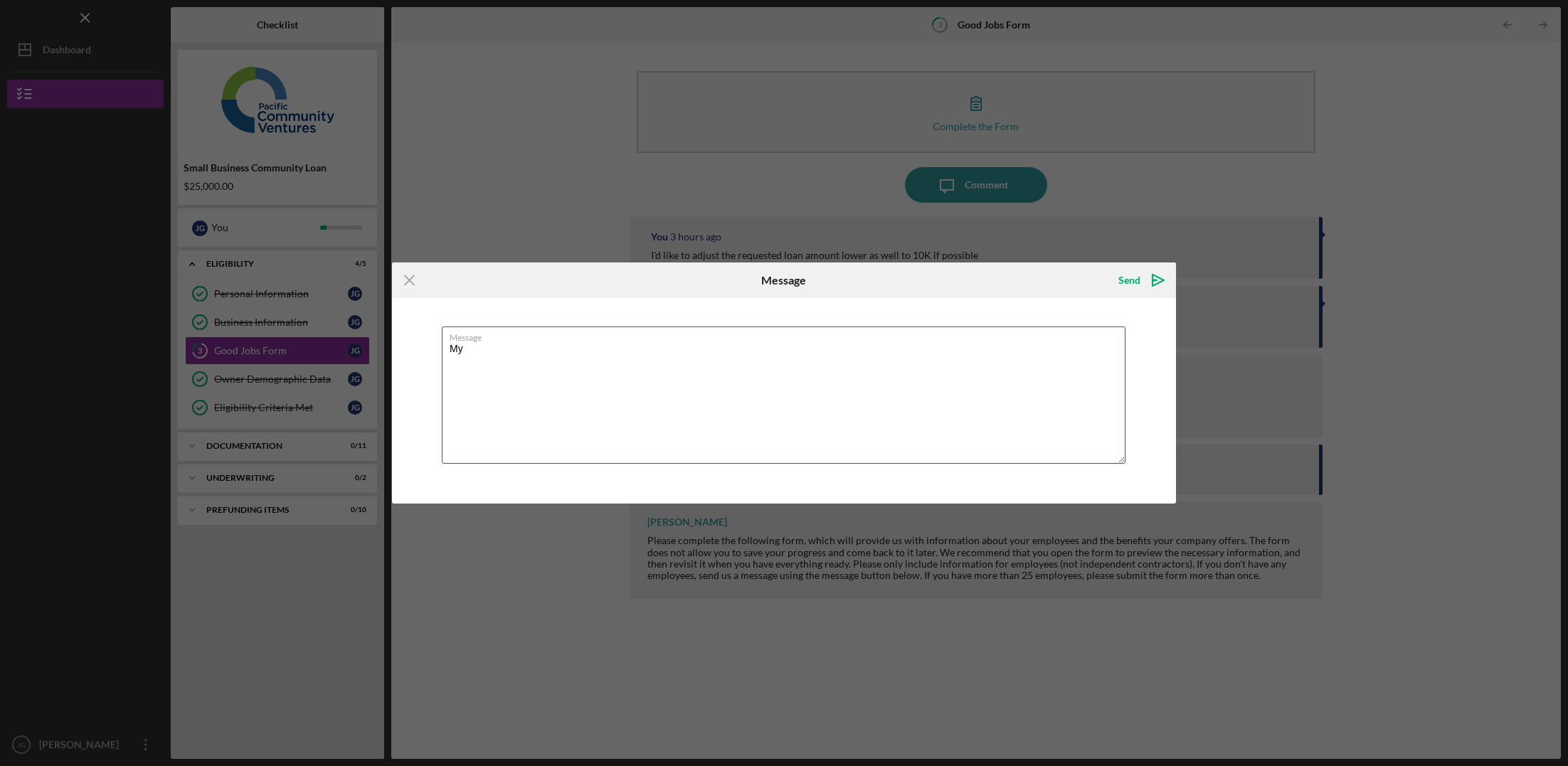
type textarea "M"
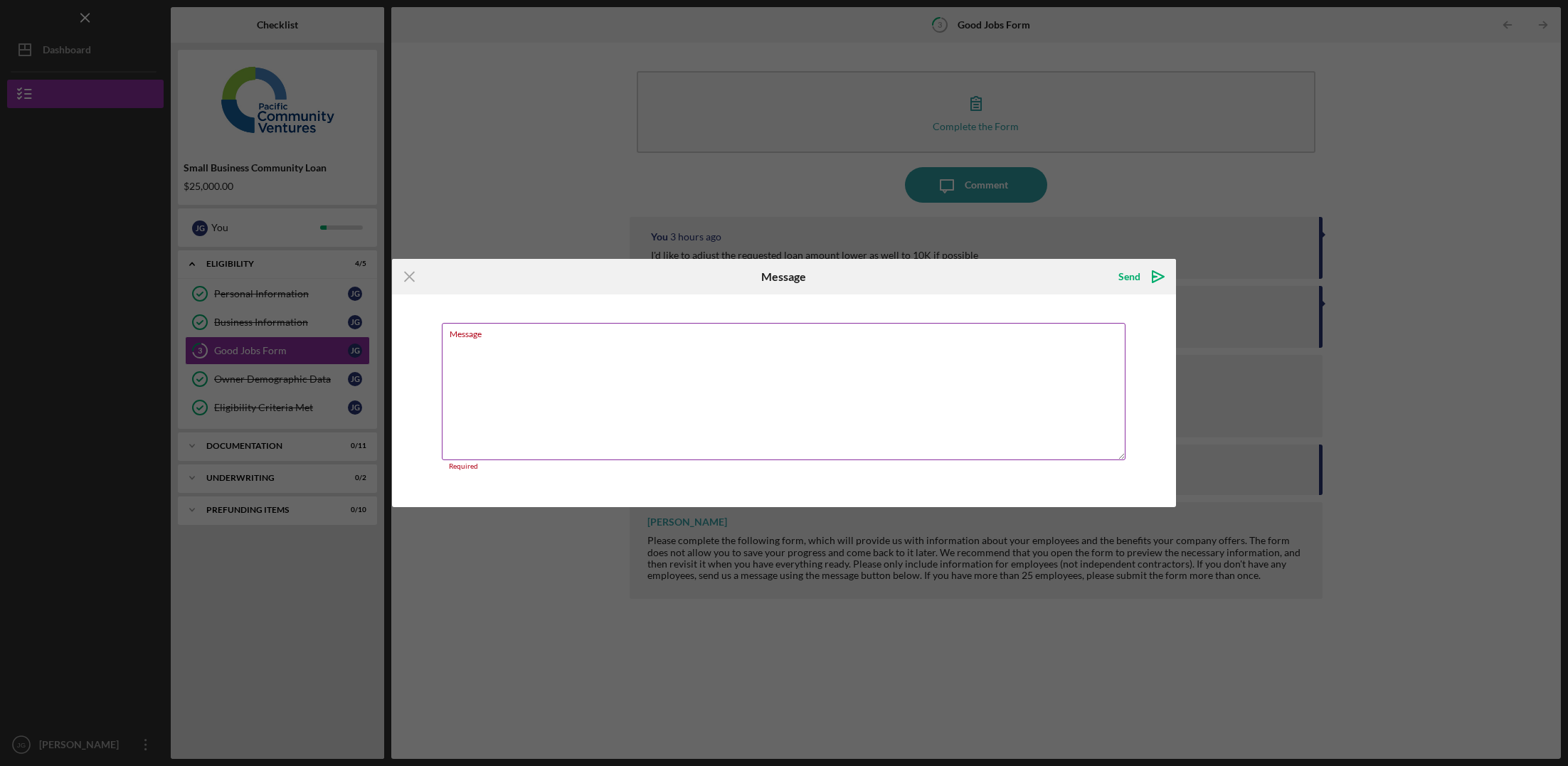
type textarea "A"
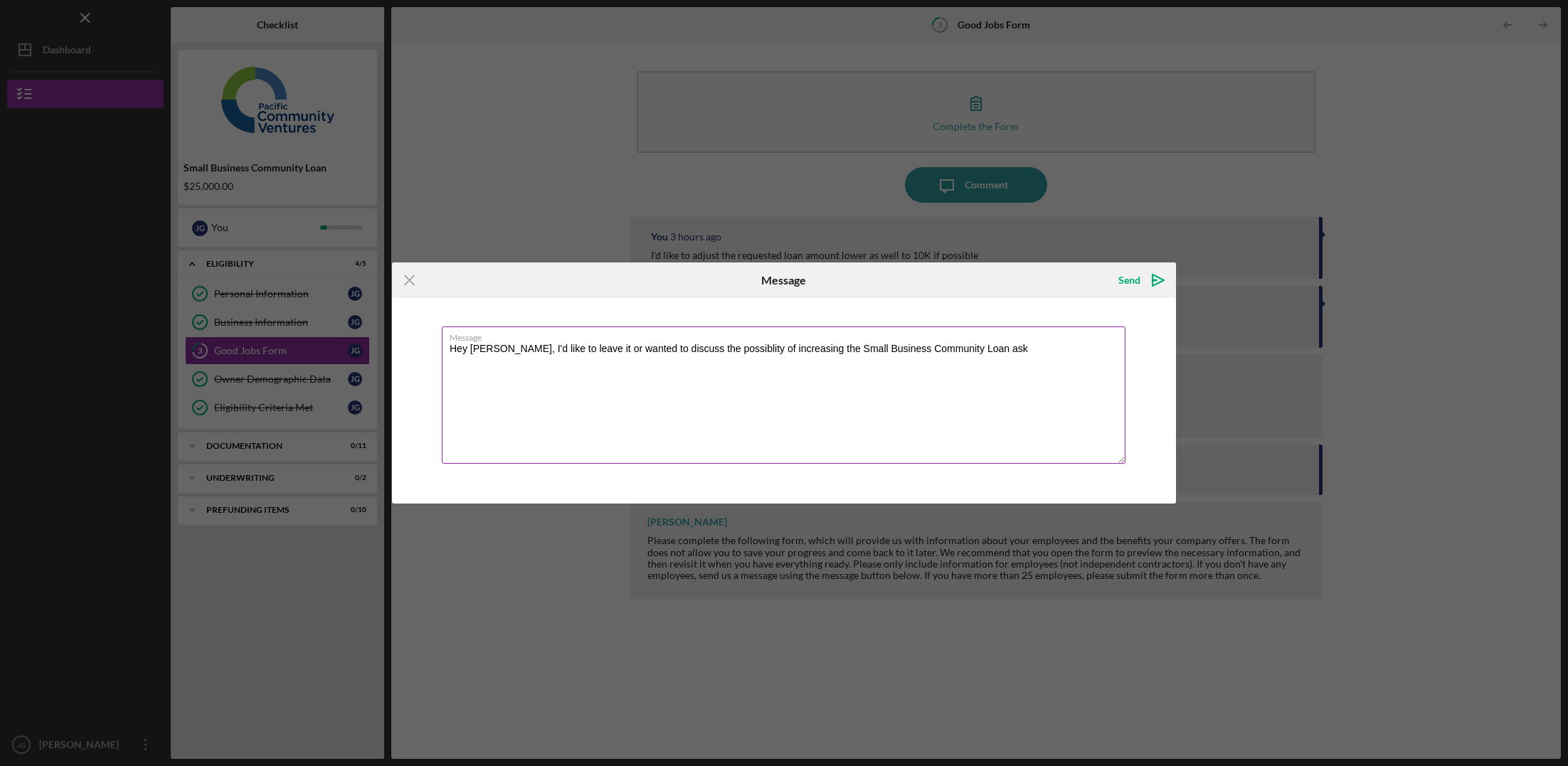
click at [581, 343] on textarea "Hey [PERSON_NAME], I'd like to leave it or wanted to discuss the possiblity of …" at bounding box center [784, 395] width 684 height 137
click at [625, 348] on textarea "Hey [PERSON_NAME], I'd like to leave it at 25K or wanted to discuss the possibl…" at bounding box center [784, 395] width 684 height 137
click at [776, 349] on textarea "Hey [PERSON_NAME], I'd like to leave it at 25K or even wanted to discuss the po…" at bounding box center [784, 395] width 684 height 137
click at [1085, 345] on textarea "Hey [PERSON_NAME], I'd like to leave it at 25K or even wanted to discuss the po…" at bounding box center [784, 395] width 684 height 137
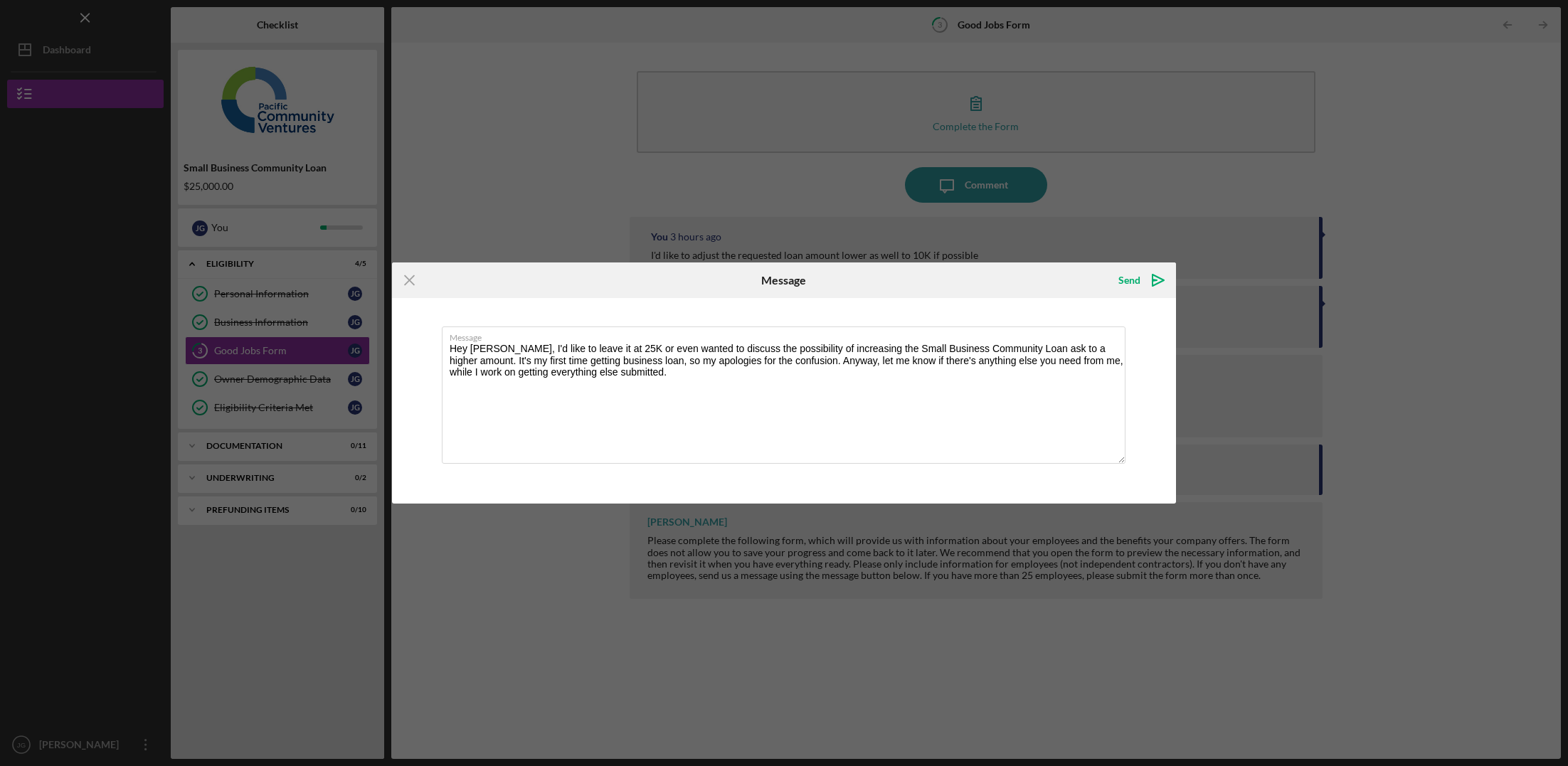
drag, startPoint x: 512, startPoint y: 351, endPoint x: 610, endPoint y: 308, distance: 107.0
click at [512, 350] on textarea "Hey [PERSON_NAME], I'd like to leave it at 25K or even wanted to discuss the po…" at bounding box center [784, 395] width 684 height 137
click at [632, 359] on textarea "Hey [PERSON_NAME], please disregard my prior comment. I'd like to leave it at 2…" at bounding box center [784, 395] width 684 height 137
click at [493, 372] on textarea "Hey [PERSON_NAME], please disregard my prior comment. I'd like to leave it at 2…" at bounding box center [784, 395] width 684 height 137
click at [497, 369] on textarea "Hey [PERSON_NAME], please disregard my prior comment. I'd like to leave it at 2…" at bounding box center [784, 395] width 684 height 137
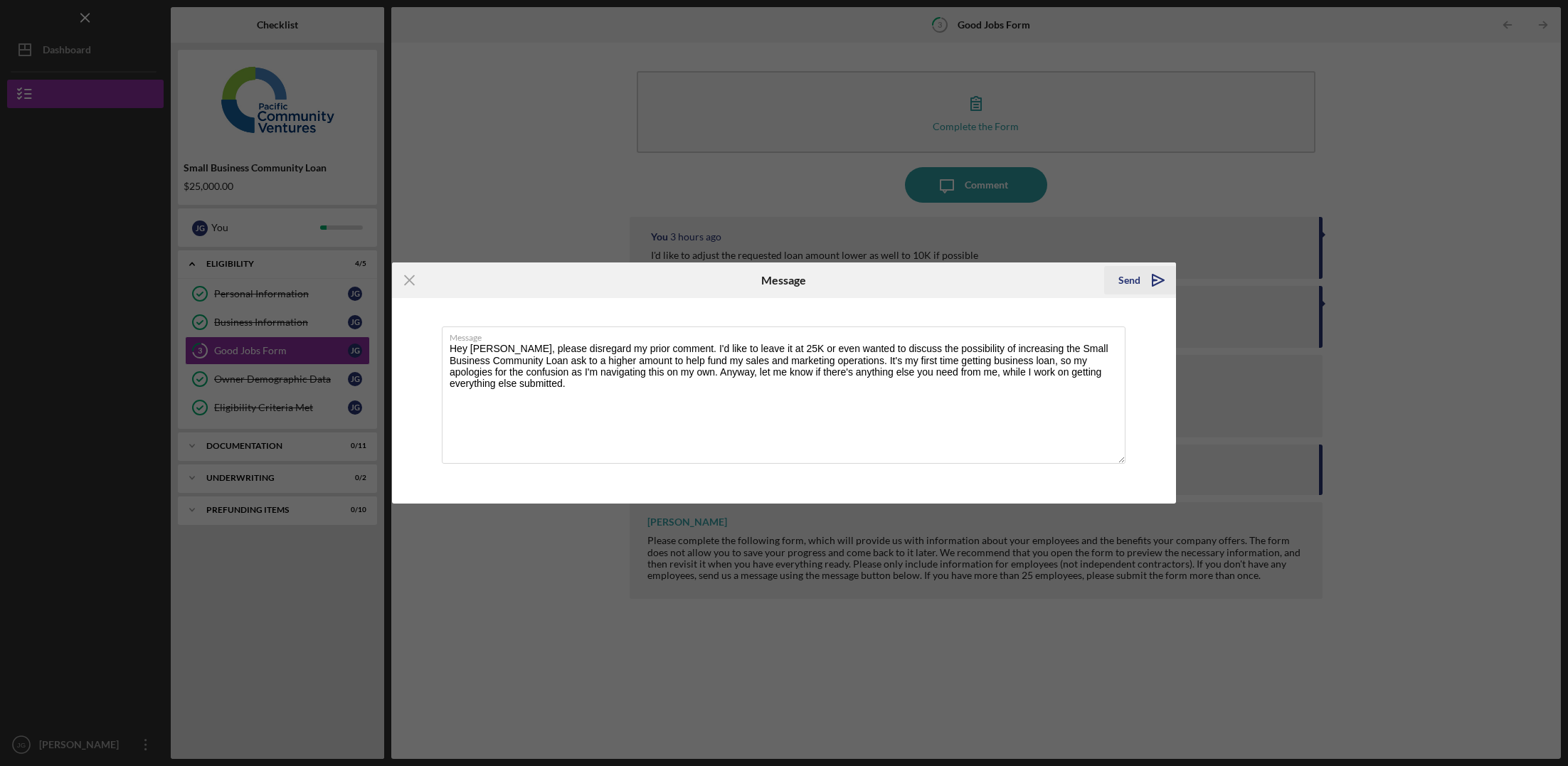
type textarea "Hey [PERSON_NAME], please disregard my prior comment. I'd like to leave it at 2…"
click at [1157, 280] on icon "Icon/icon-invite-send" at bounding box center [1158, 280] width 35 height 35
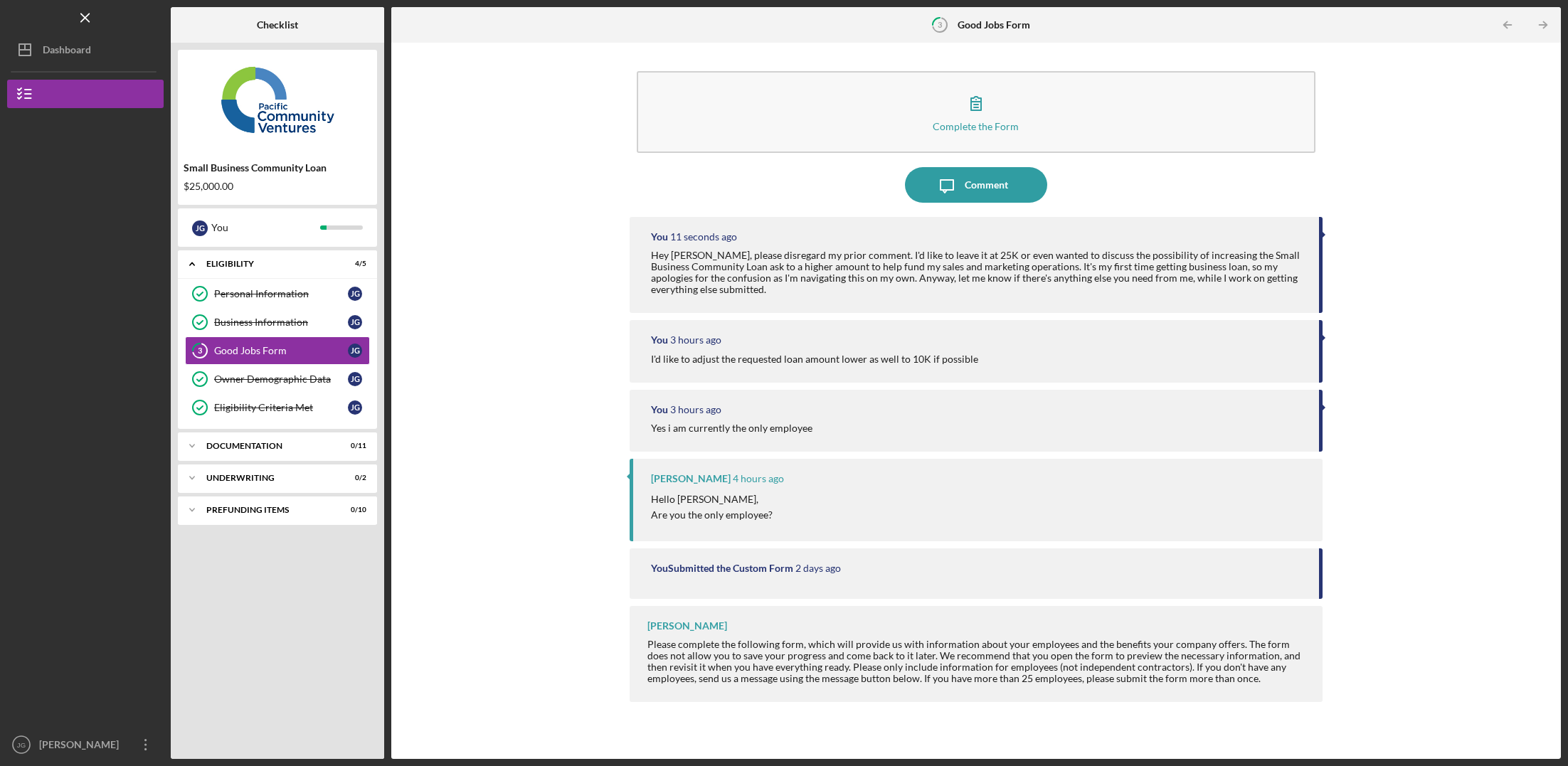
click at [521, 294] on div "Complete the Form Form Icon/Message Comment You 11 seconds ago Hey [PERSON_NAME…" at bounding box center [976, 401] width 1155 height 702
